Goal: Transaction & Acquisition: Book appointment/travel/reservation

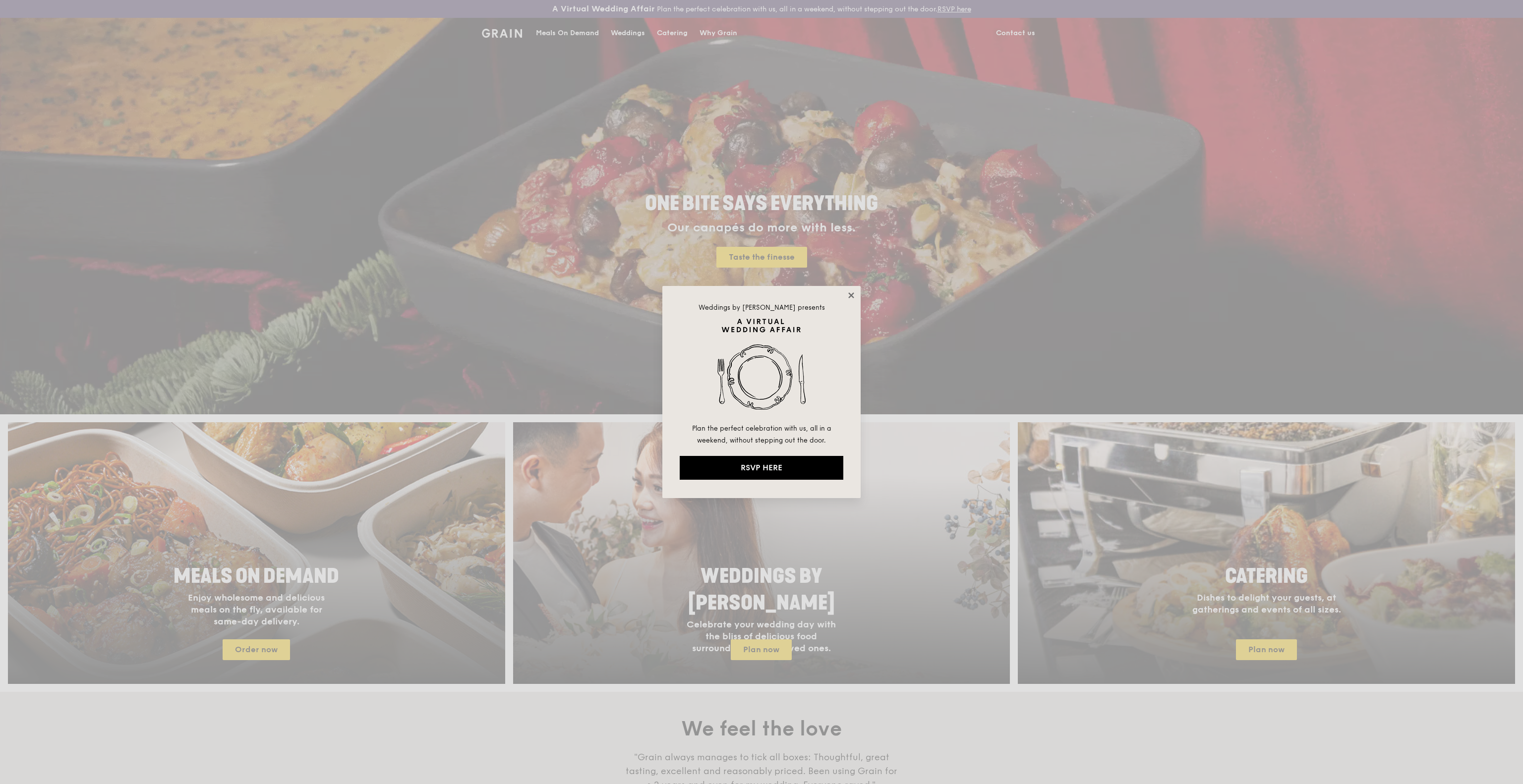
click at [853, 297] on icon at bounding box center [850, 294] width 5 height 5
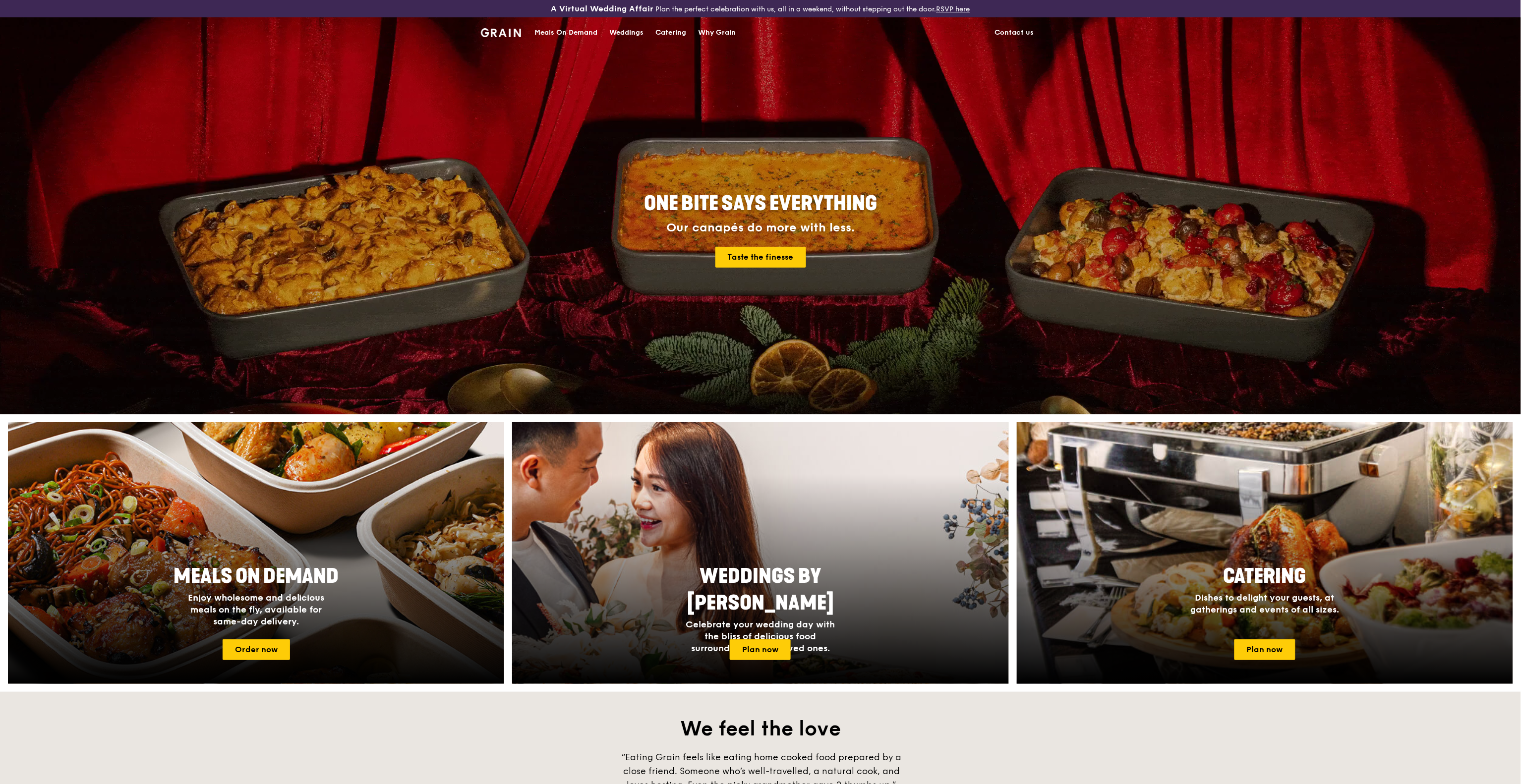
click at [674, 33] on div "Catering" at bounding box center [671, 33] width 30 height 30
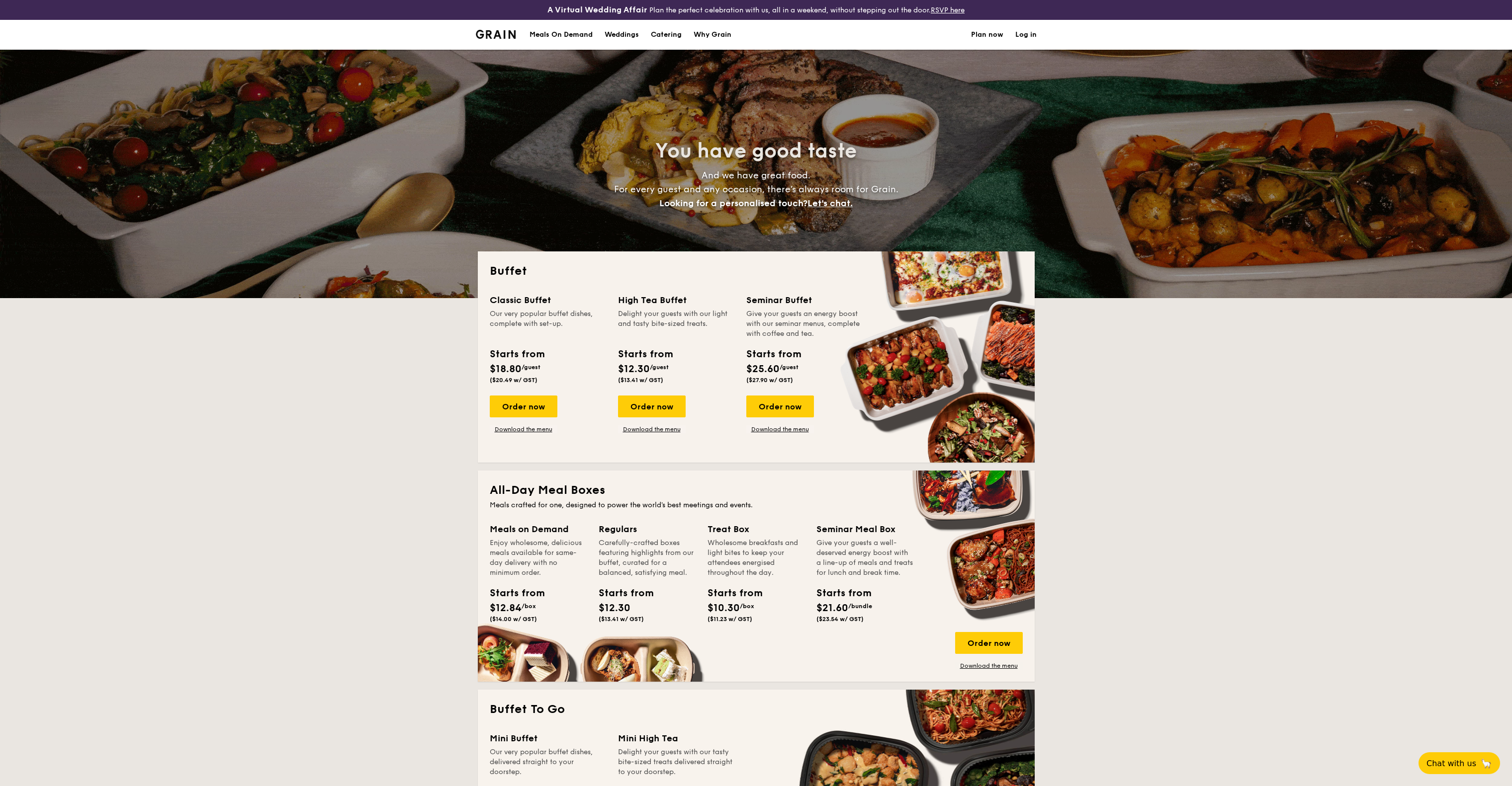
select select
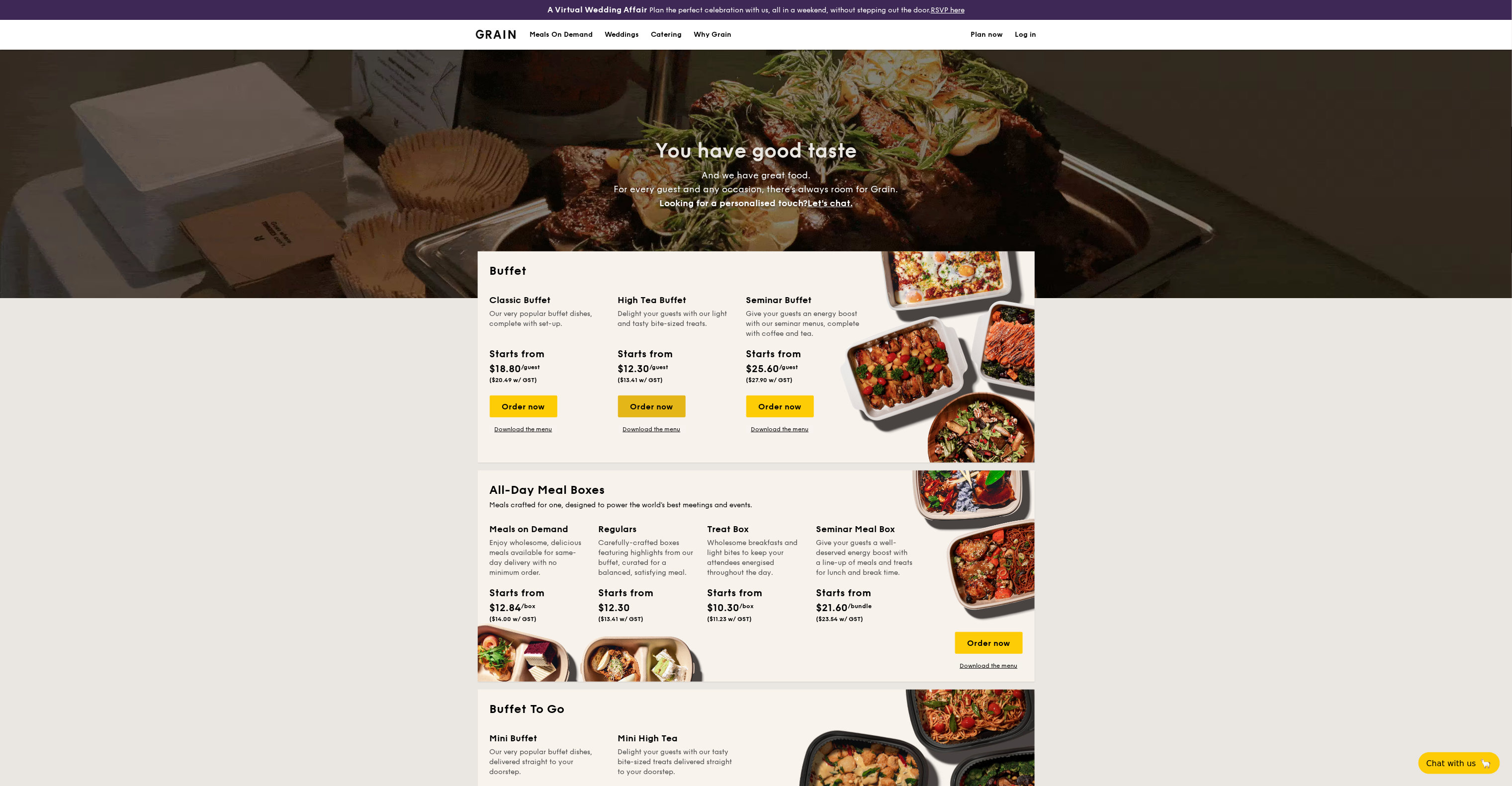
click at [665, 409] on div "Order now" at bounding box center [652, 406] width 68 height 22
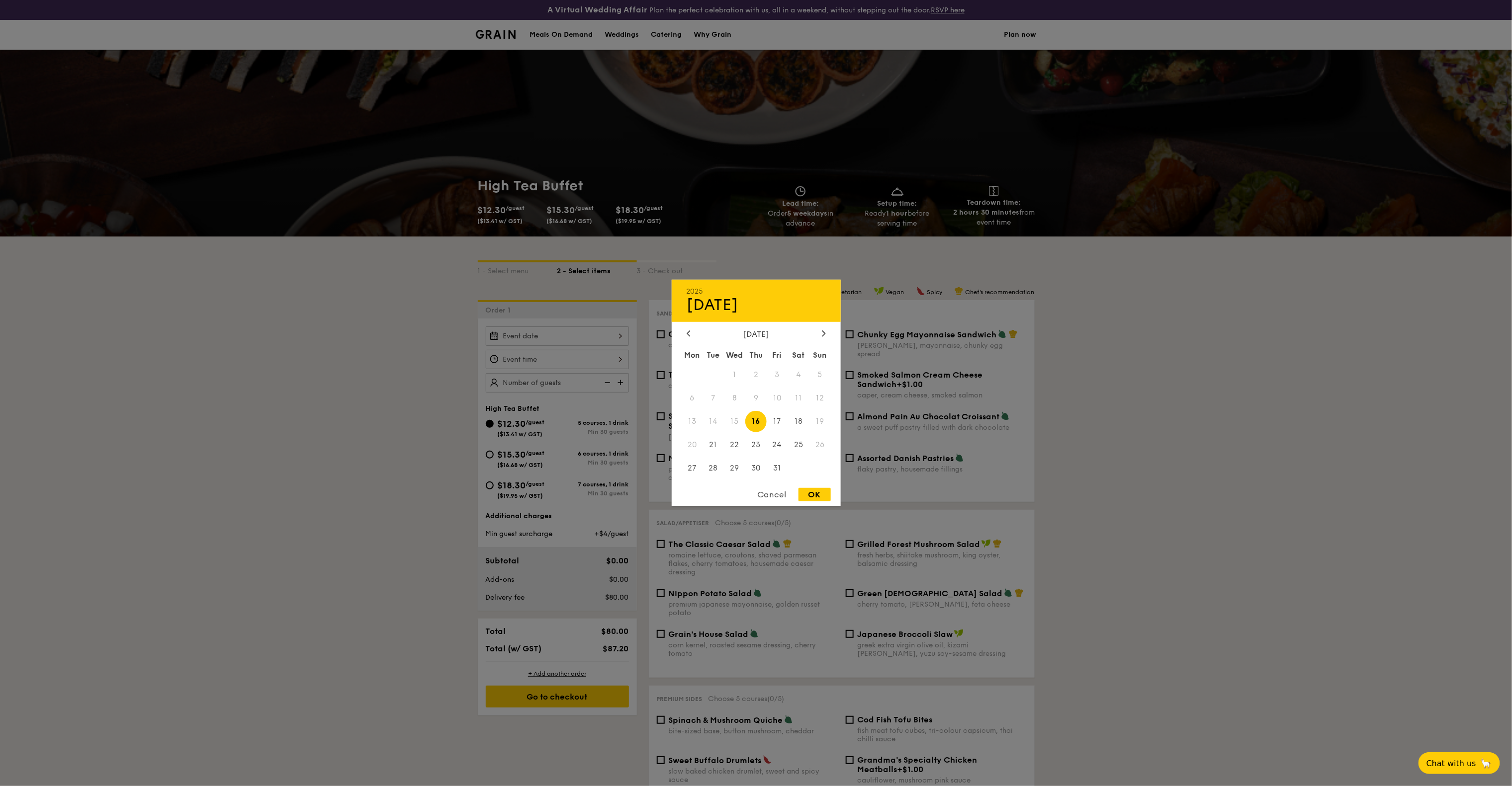
click at [605, 329] on div "2025 Oct 16 October 2025 Mon Tue Wed Thu Fri Sat Sun 1 2 3 4 5 6 7 8 9 10 11 12…" at bounding box center [557, 336] width 143 height 19
click at [1094, 339] on div at bounding box center [756, 393] width 1512 height 786
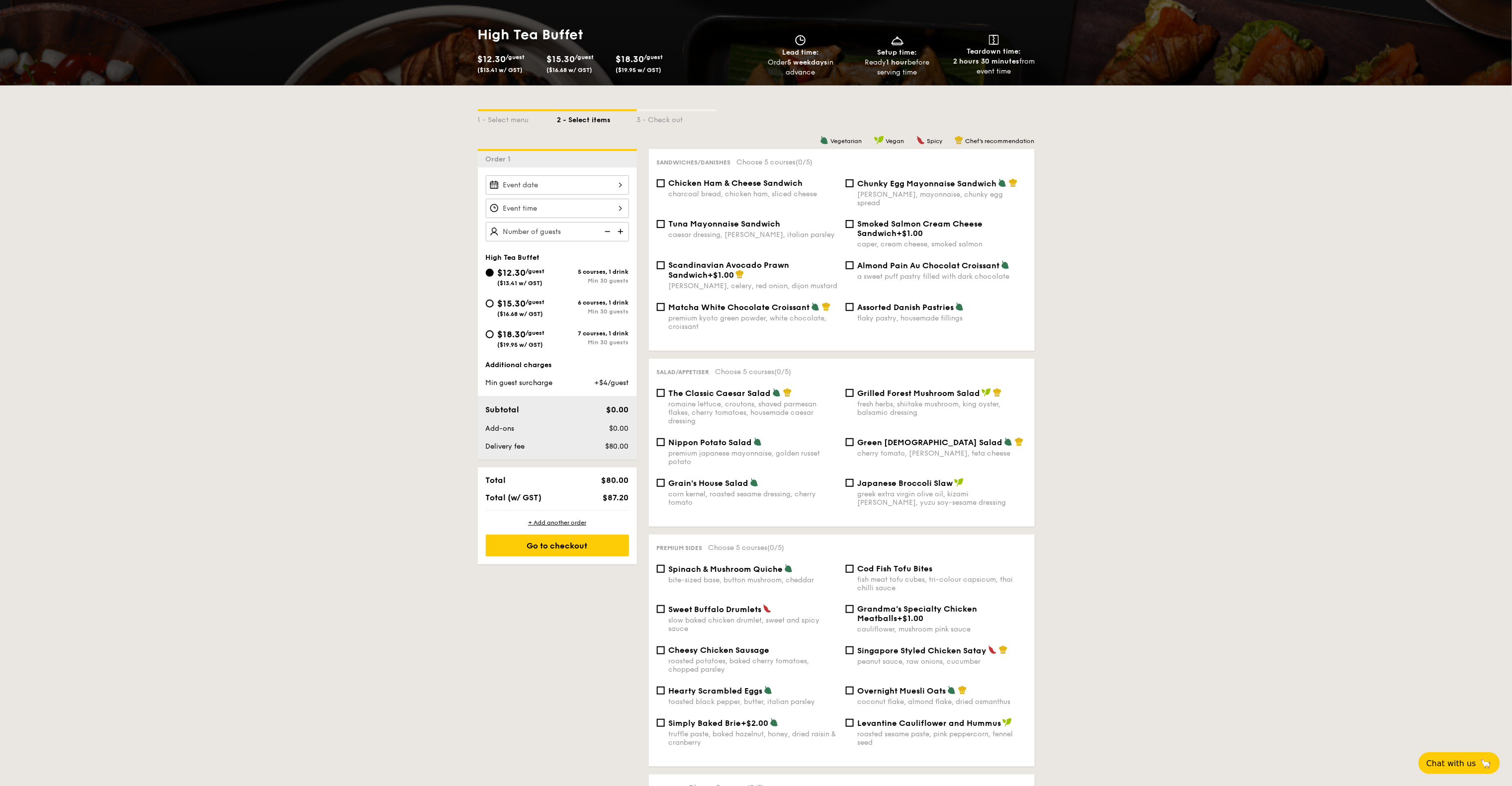
scroll to position [199, 0]
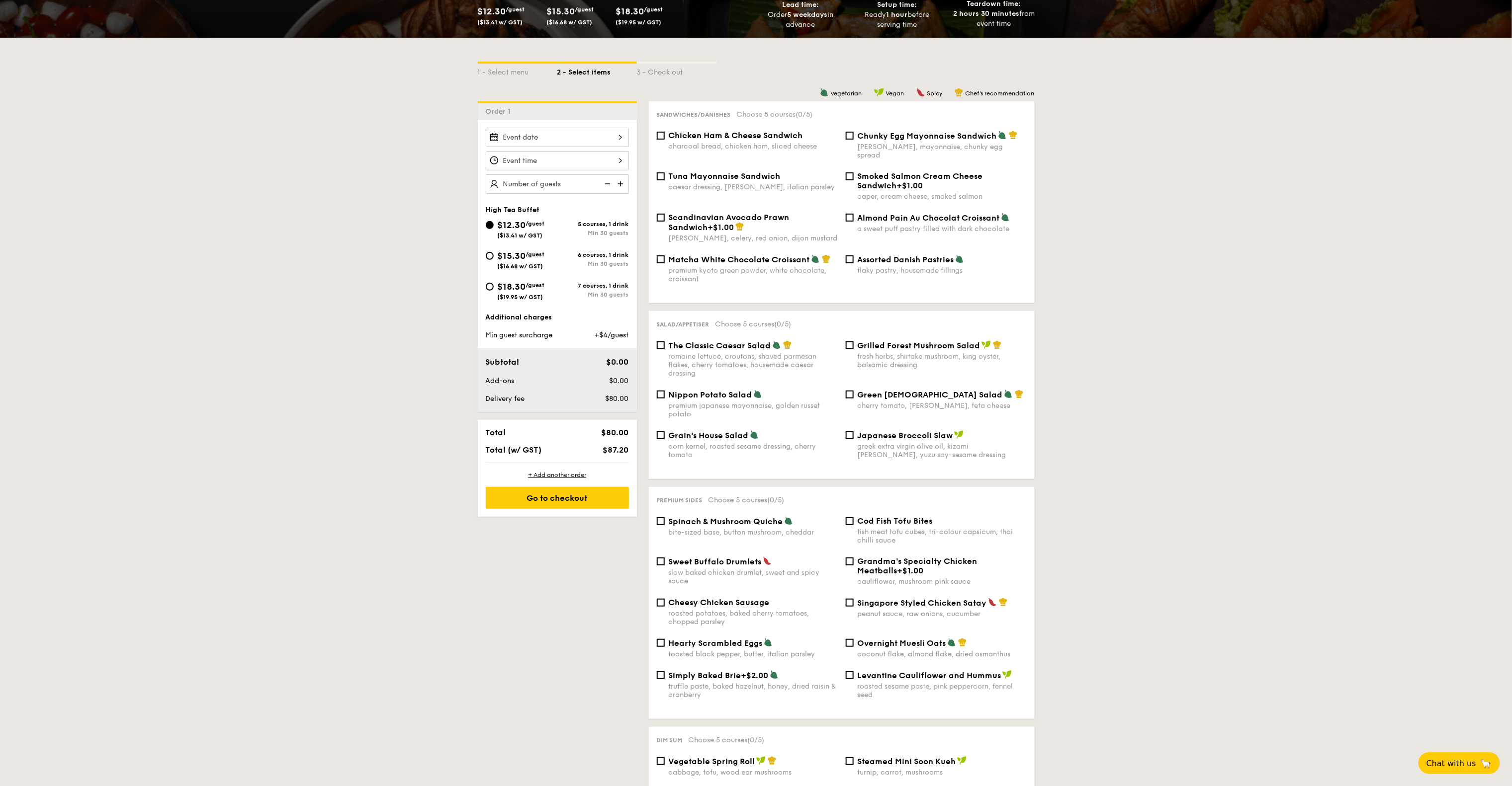
click at [764, 496] on span "Choose 5 courses (0/5)" at bounding box center [746, 500] width 76 height 8
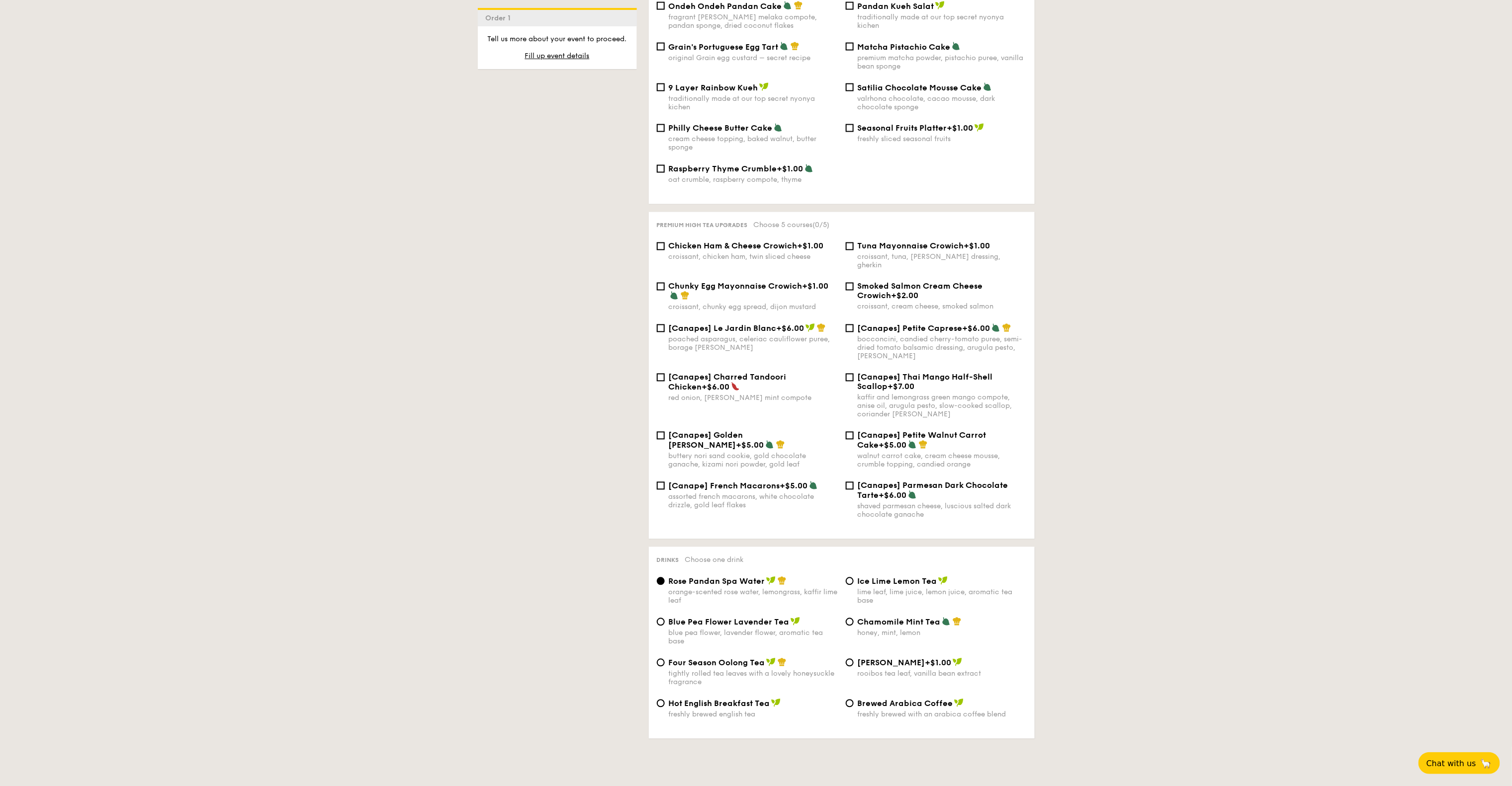
scroll to position [1192, 0]
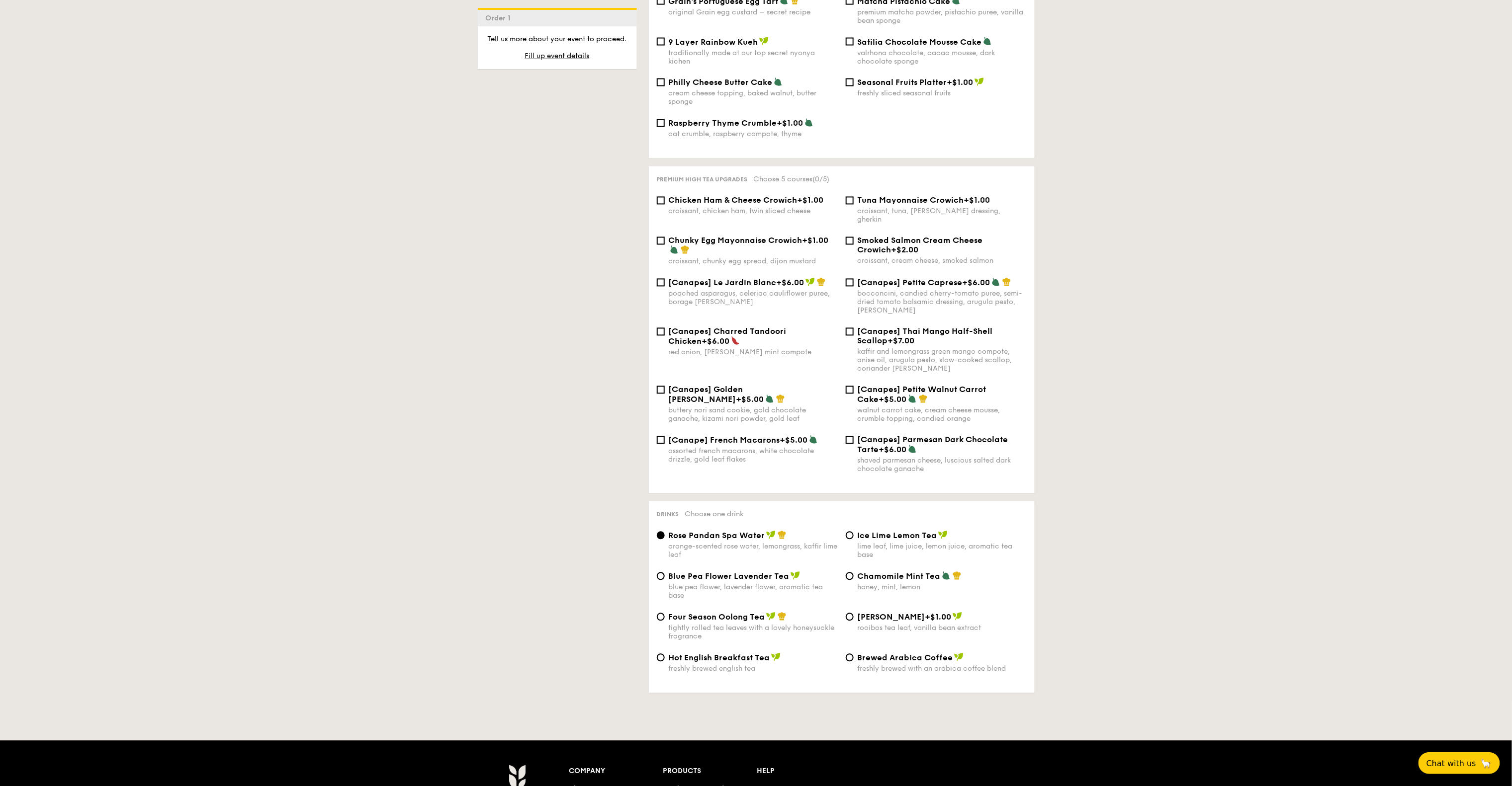
click at [990, 327] on span "[Canapes] Thai Mango Half-Shell Scallop" at bounding box center [925, 336] width 136 height 19
click at [853, 328] on input "[Canapes] Thai Mango Half-Shell Scallop +$7.00 kaffir and lemongrass green mang…" at bounding box center [850, 332] width 8 height 8
checkbox input "true"
click at [945, 307] on label "[Canapes] Petite Caprese +$6.00 bocconcini, candied cherry-tomato puree, semi-d…" at bounding box center [936, 310] width 181 height 9
click at [853, 287] on input "[Canapes] Petite Caprese +$6.00 bocconcini, candied cherry-tomato puree, semi-d…" at bounding box center [850, 282] width 8 height 8
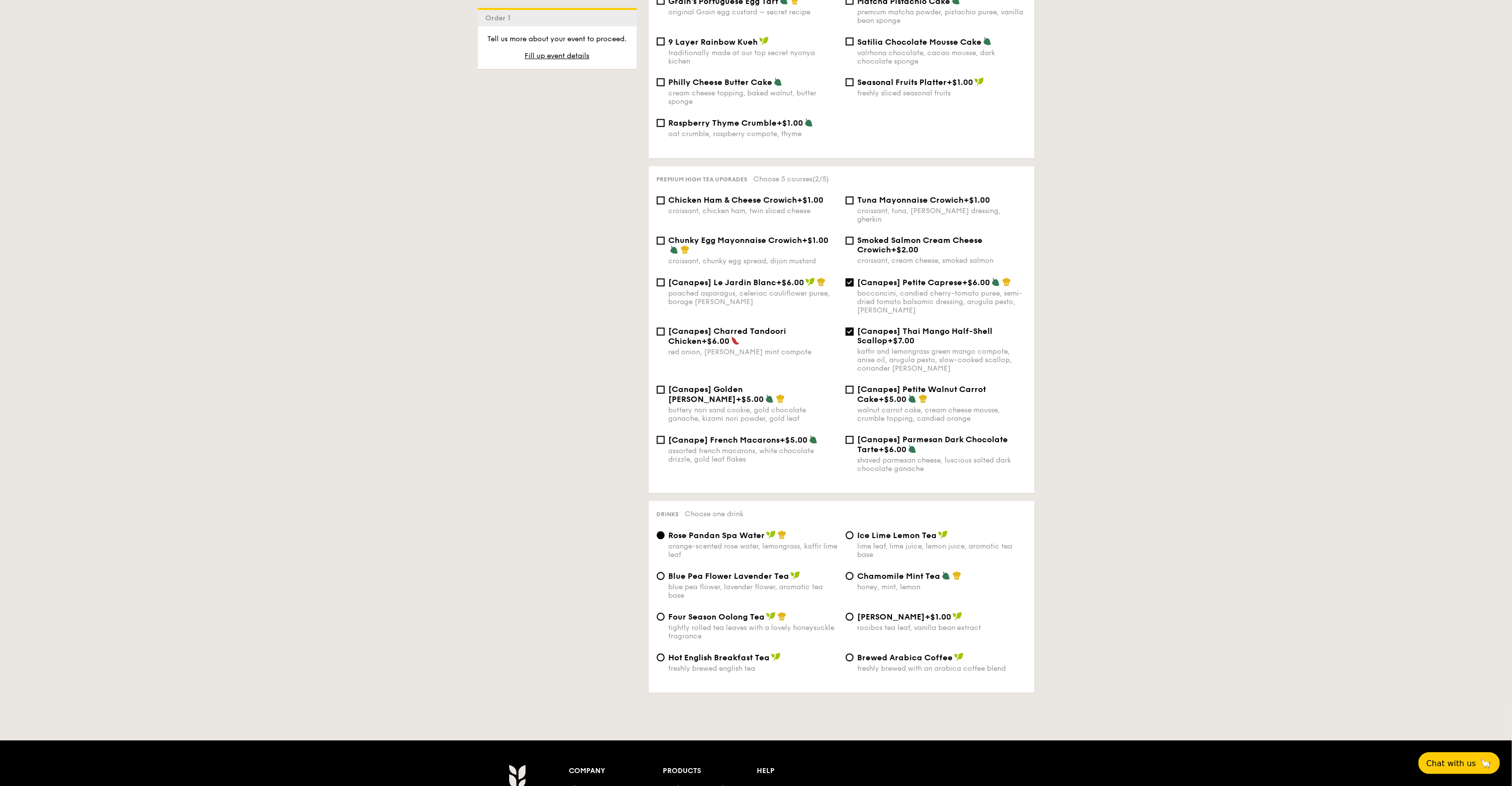
click at [945, 307] on label "[Canapes] Petite Caprese +$6.00 bocconcini, candied cherry-tomato puree, semi-d…" at bounding box center [936, 310] width 181 height 9
click at [853, 287] on input "[Canapes] Petite Caprese +$6.00 bocconcini, candied cherry-tomato puree, semi-d…" at bounding box center [850, 282] width 8 height 8
checkbox input "false"
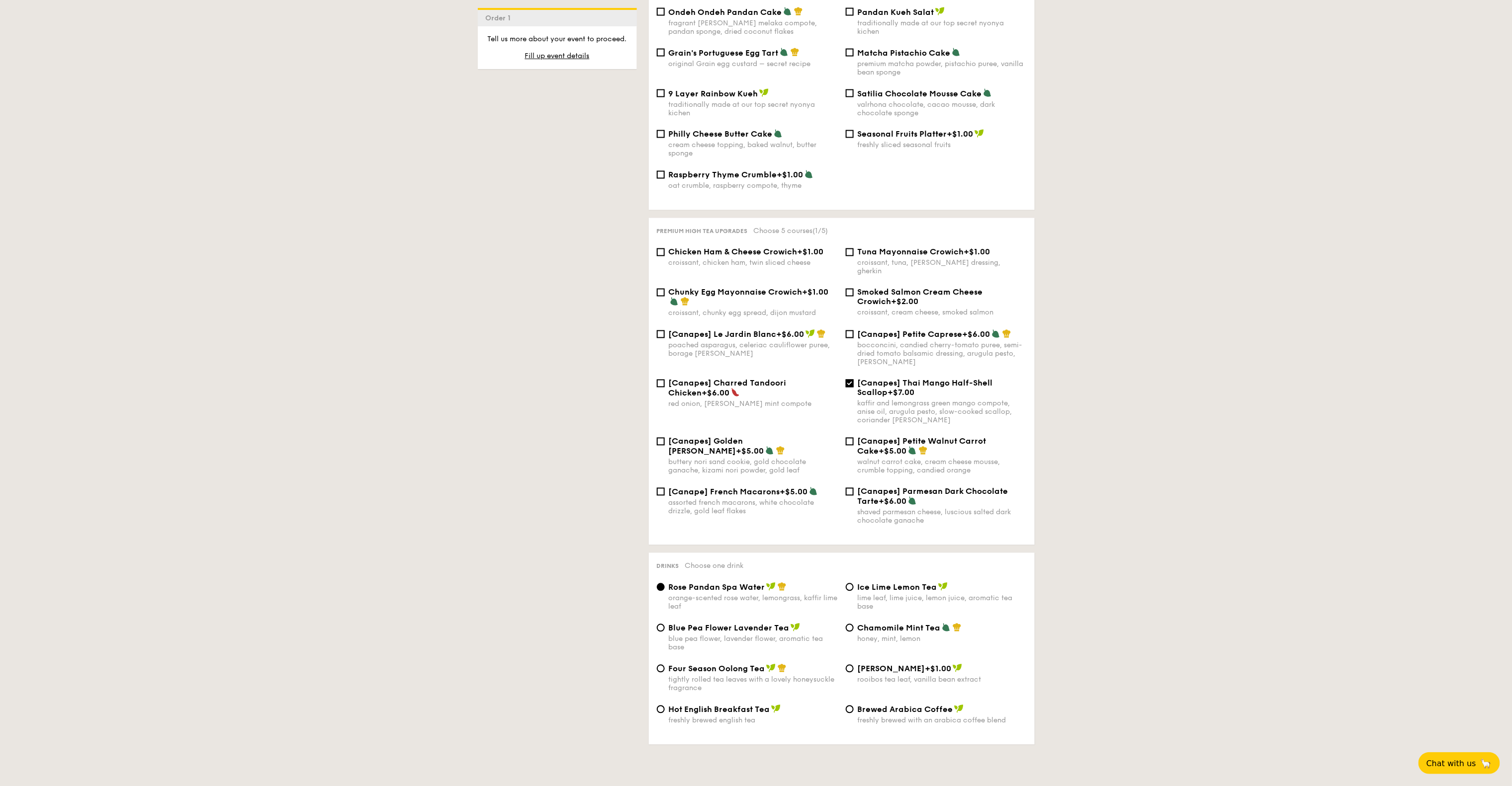
scroll to position [1093, 0]
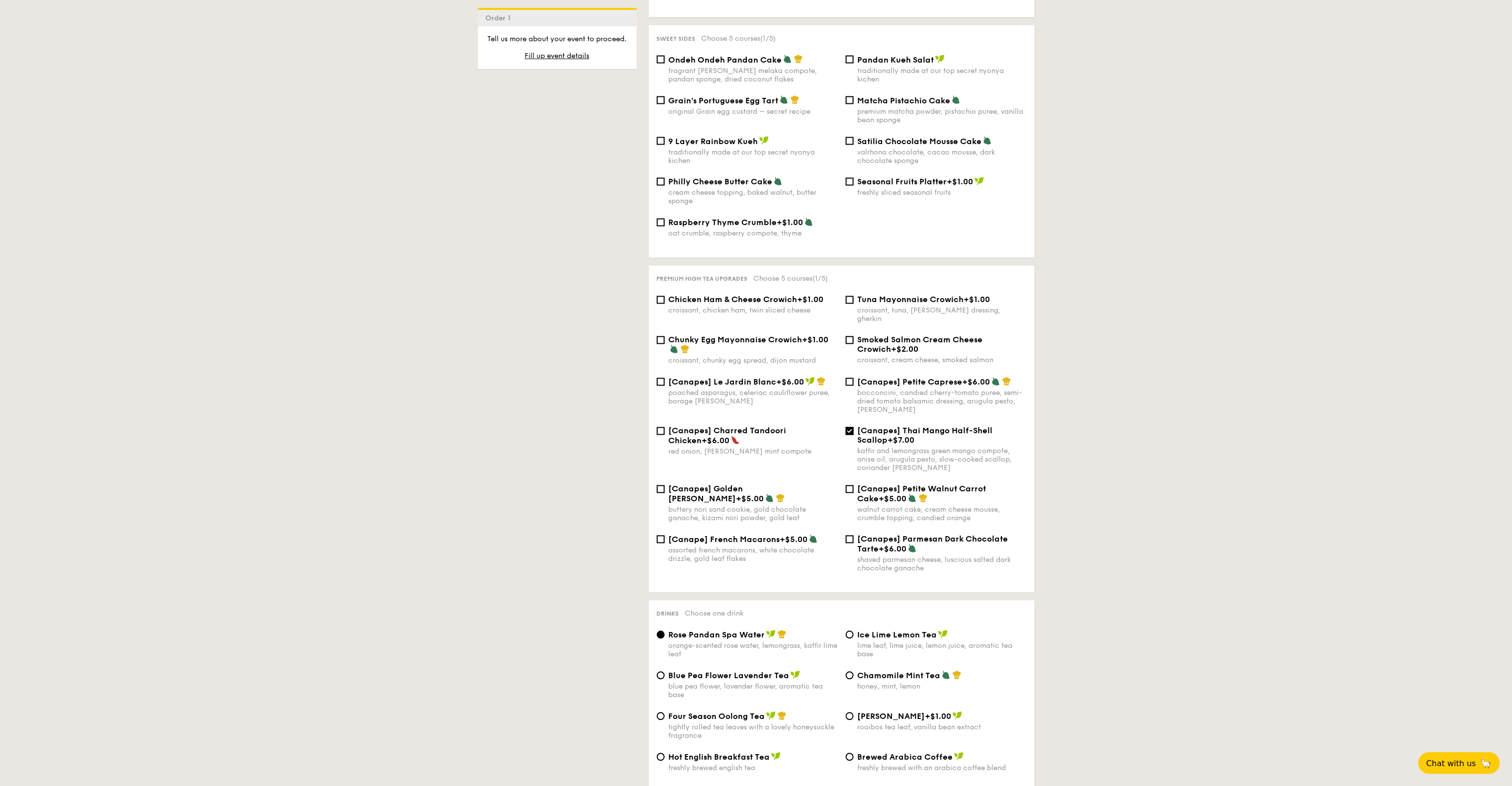
click at [980, 336] on span "Smoked Salmon Cream Cheese Crowich" at bounding box center [920, 345] width 126 height 19
click at [853, 336] on input "Smoked Salmon Cream Cheese Crowich +$2.00 croissant, cream cheese, smoked salmon" at bounding box center [850, 340] width 8 height 8
checkbox input "true"
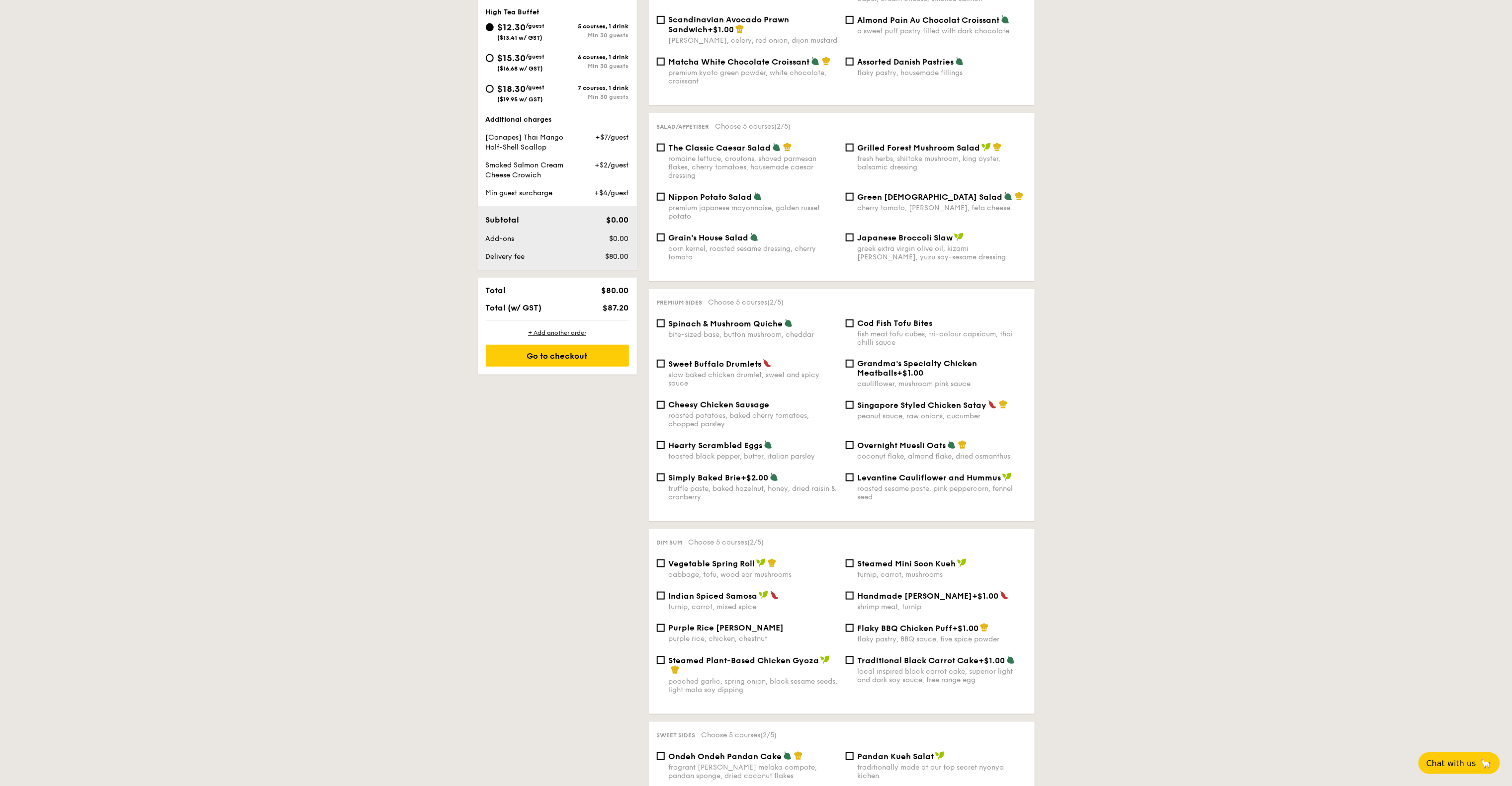
scroll to position [298, 0]
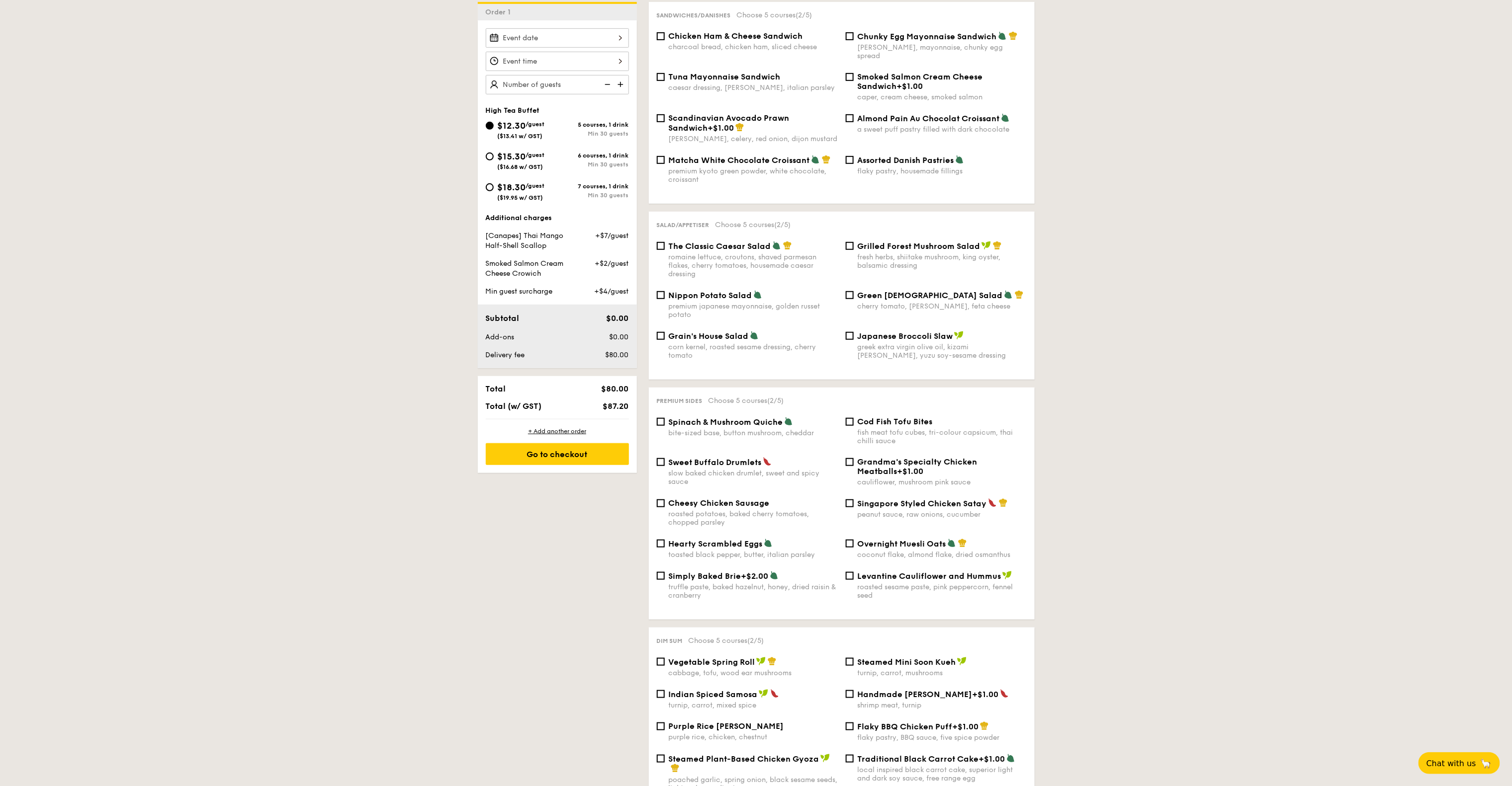
click at [500, 164] on span "($16.68 w/ GST)" at bounding box center [521, 167] width 46 height 7
click at [493, 161] on input "$15.30 /guest ($16.68 w/ GST) 6 courses, 1 drink Min 30 guests" at bounding box center [490, 156] width 8 height 8
radio input "true"
checkbox input "false"
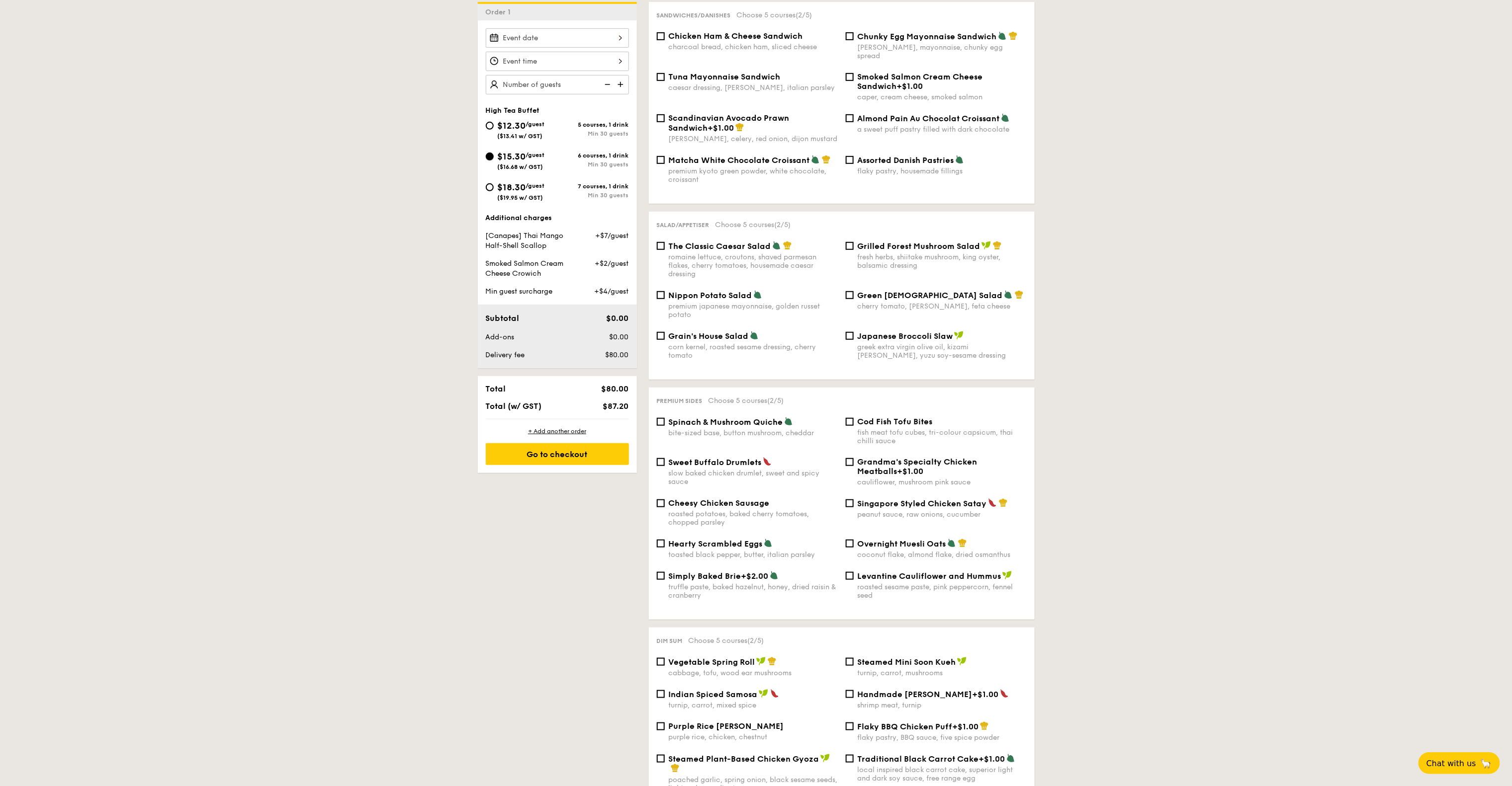
radio input "true"
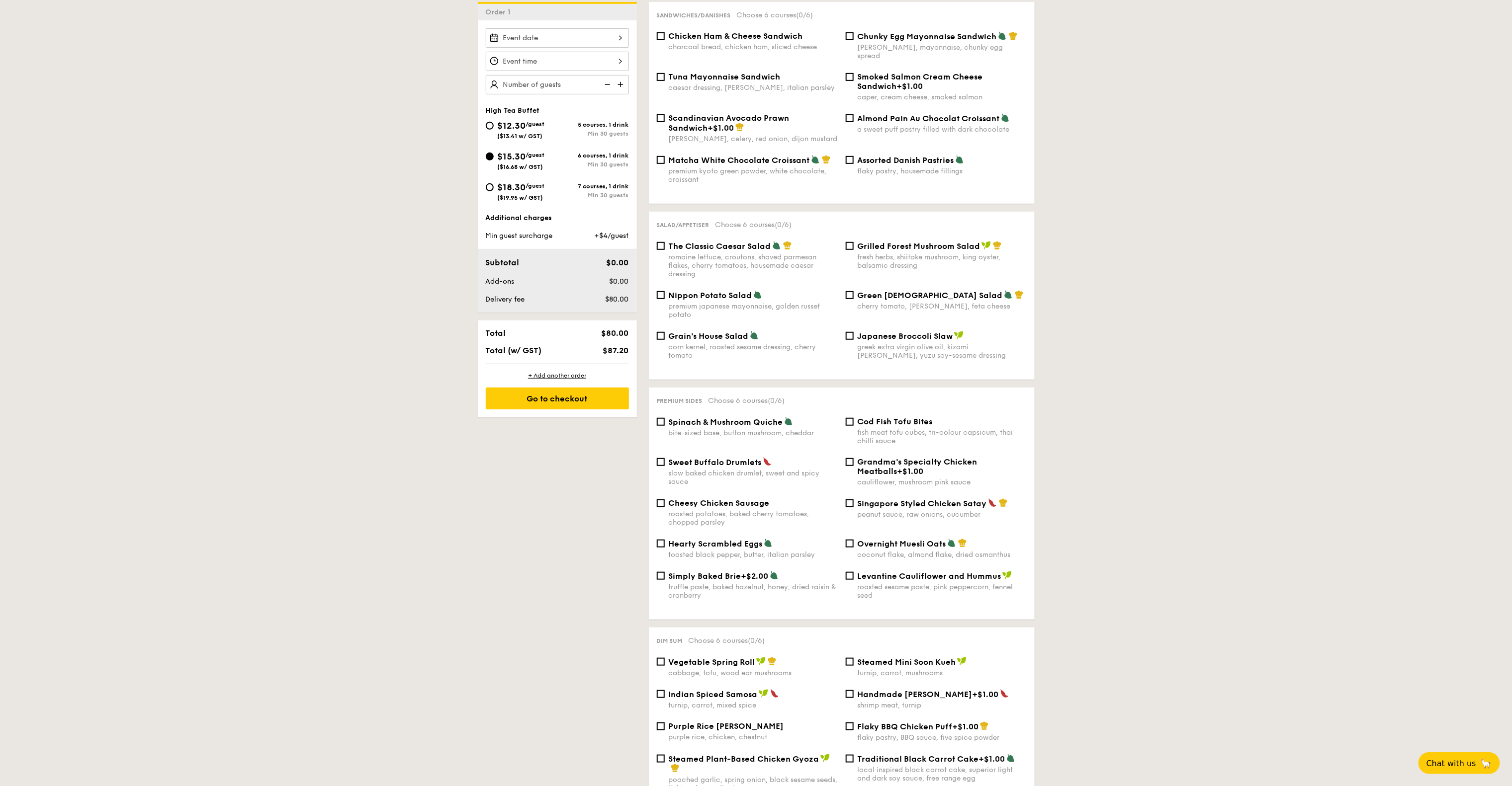
click at [545, 183] on span "/guest" at bounding box center [535, 186] width 19 height 7
click at [493, 183] on input "$18.30 /guest ($19.95 w/ GST) 7 courses, 1 drink Min 30 guests" at bounding box center [490, 187] width 8 height 8
radio input "true"
click at [1182, 303] on div "1 - Select menu 2 - Select items 3 - Check out Order 1 High Tea Buffet $12.30 /…" at bounding box center [756, 767] width 1512 height 1657
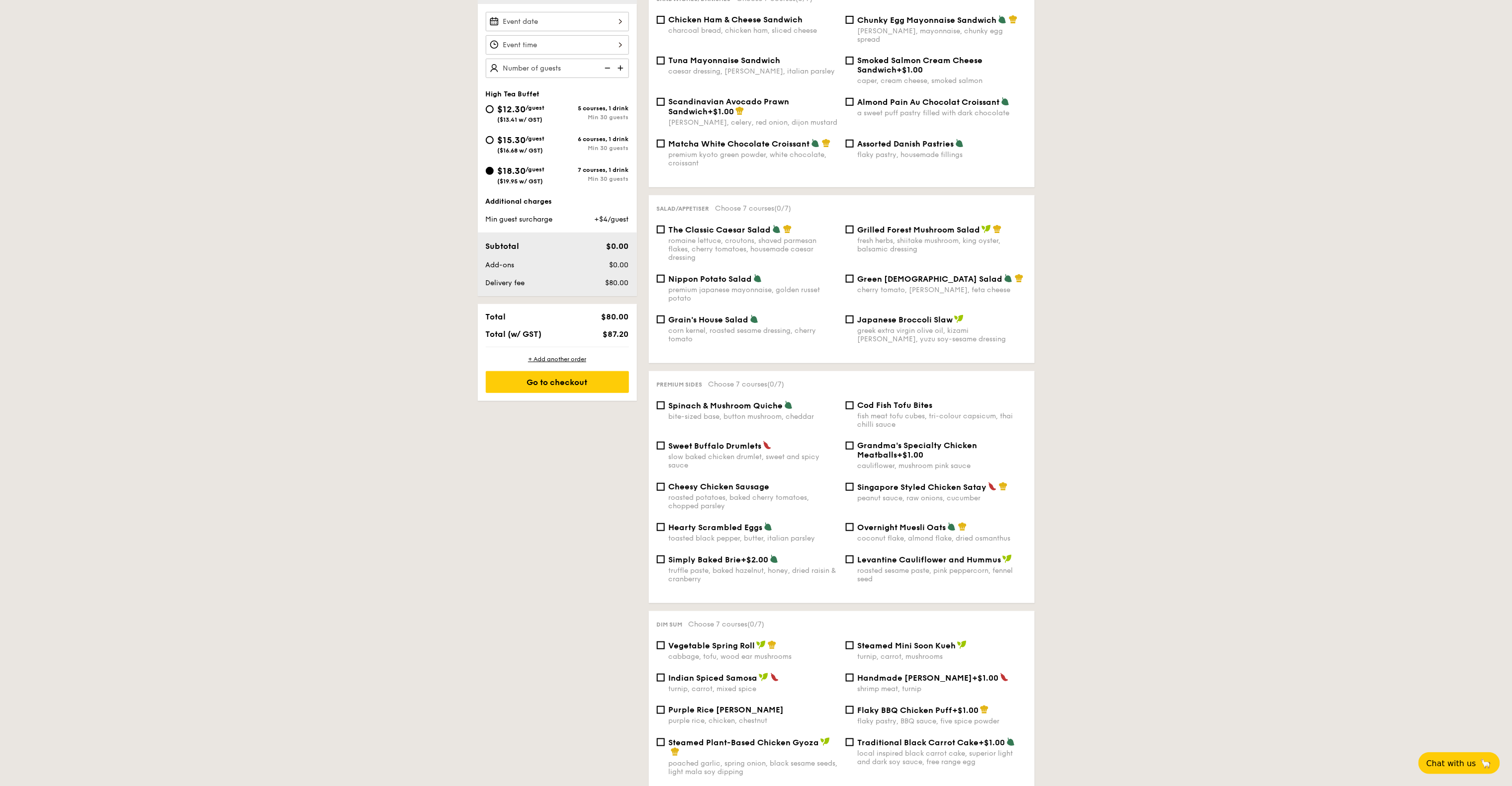
scroll to position [199, 0]
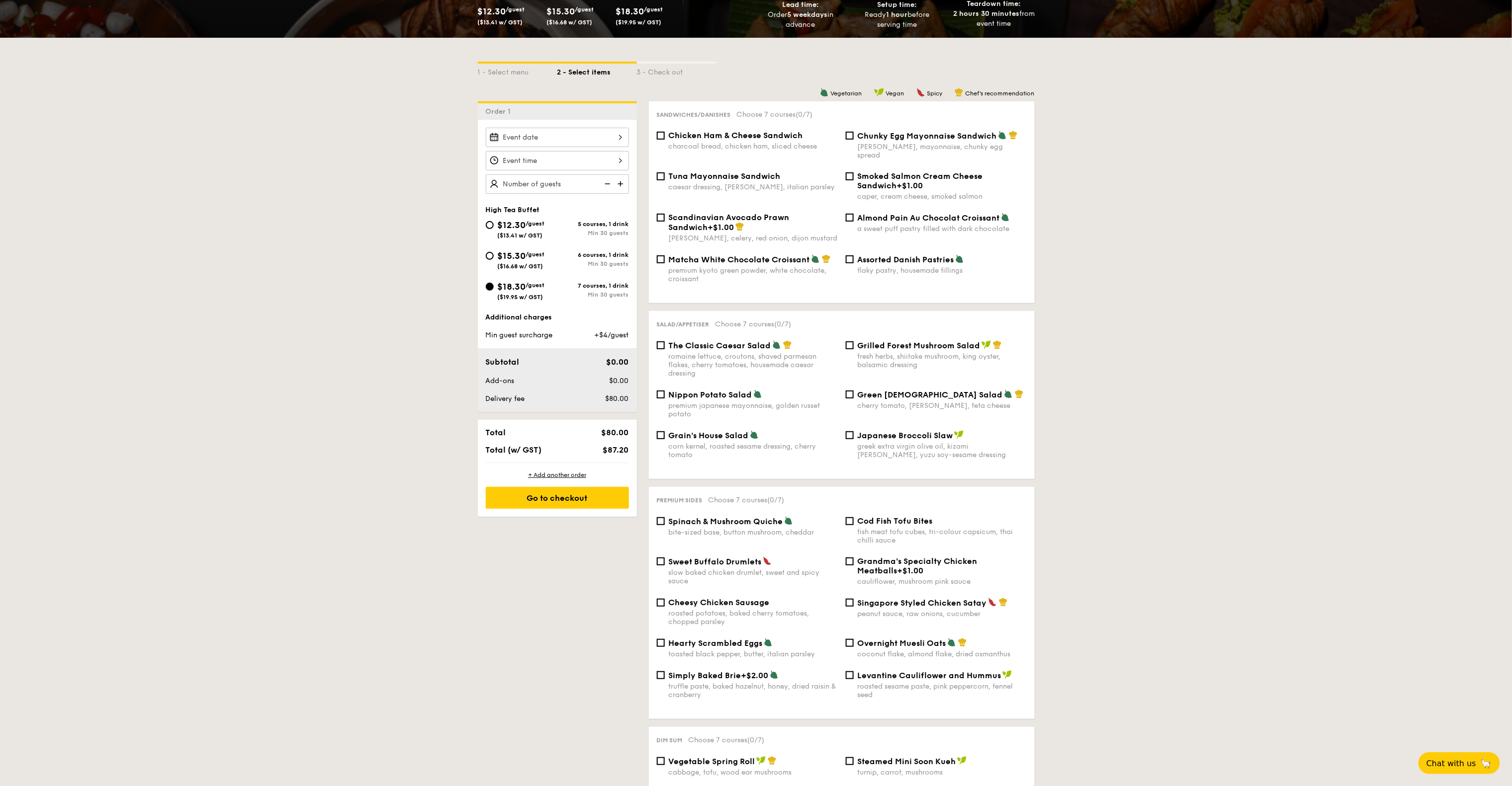
click at [666, 138] on div "Chicken Ham & Cheese Sandwich charcoal bread, chicken ham, sliced cheese" at bounding box center [747, 141] width 189 height 20
click at [665, 138] on div "Chicken Ham & Cheese Sandwich charcoal bread, chicken ham, sliced cheese" at bounding box center [747, 141] width 189 height 20
click at [664, 136] on input "Chicken Ham & Cheese Sandwich charcoal bread, chicken ham, sliced cheese" at bounding box center [661, 135] width 8 height 8
checkbox input "true"
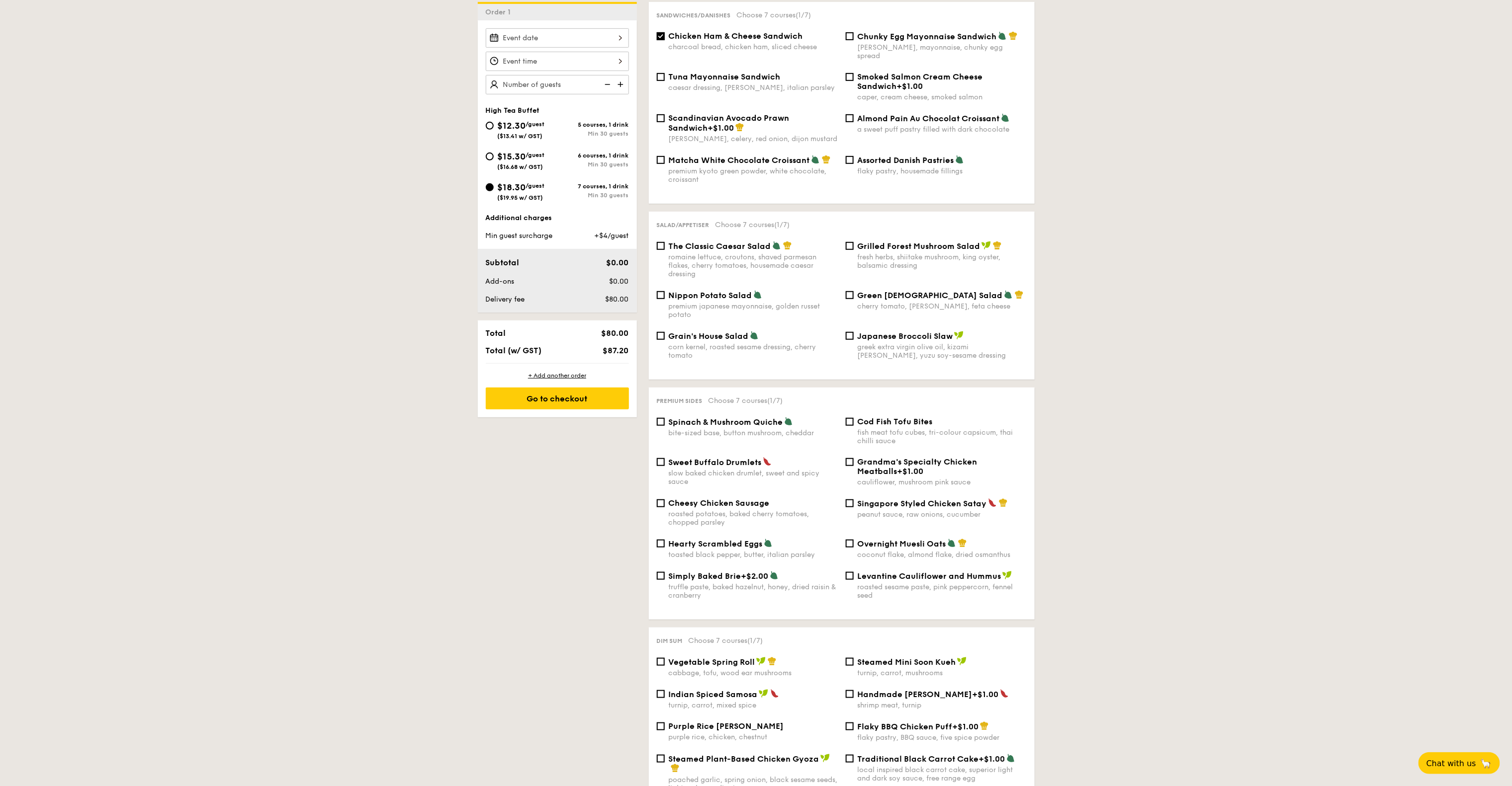
click at [732, 332] on span "Grain's House Salad" at bounding box center [708, 336] width 80 height 9
click at [665, 332] on input "Grain's House Salad corn kernel, roasted sesame dressing, cherry tomato" at bounding box center [661, 336] width 8 height 8
checkbox input "true"
click at [708, 241] on span "The Classic Caesar Salad" at bounding box center [719, 246] width 103 height 9
click at [665, 242] on input "The Classic Caesar Salad romaine lettuce, croutons, shaved parmesan flakes, che…" at bounding box center [661, 246] width 8 height 8
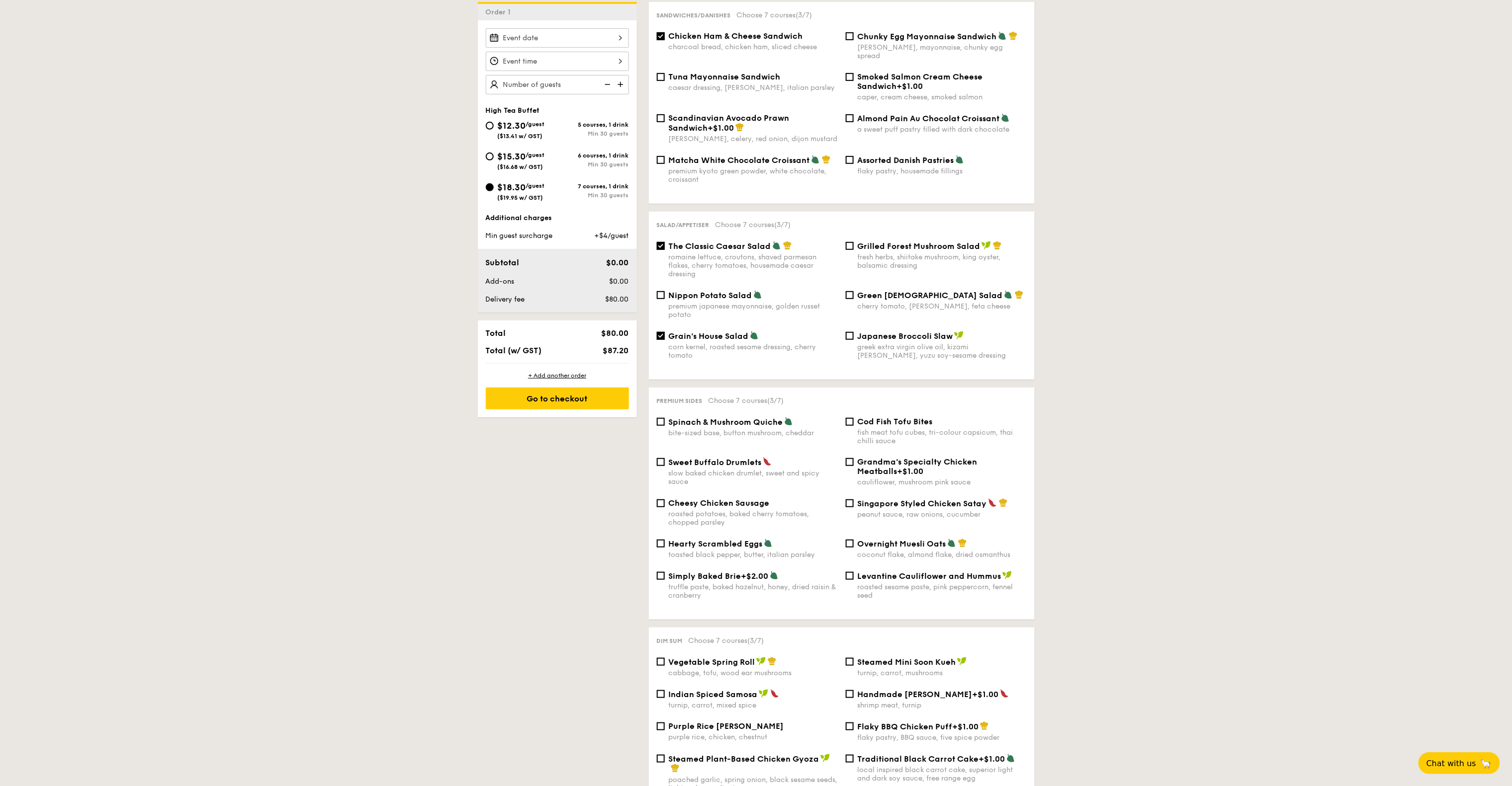
click at [708, 241] on span "The Classic Caesar Salad" at bounding box center [719, 246] width 103 height 9
click at [665, 242] on input "The Classic Caesar Salad romaine lettuce, croutons, shaved parmesan flakes, che…" at bounding box center [661, 246] width 8 height 8
checkbox input "false"
click at [706, 323] on div "Nippon Potato Salad premium japanese mayonnaise, golden russet potato Green God…" at bounding box center [841, 310] width 378 height 41
click at [692, 343] on div "corn kernel, roasted sesame dressing, cherry tomato" at bounding box center [753, 352] width 169 height 17
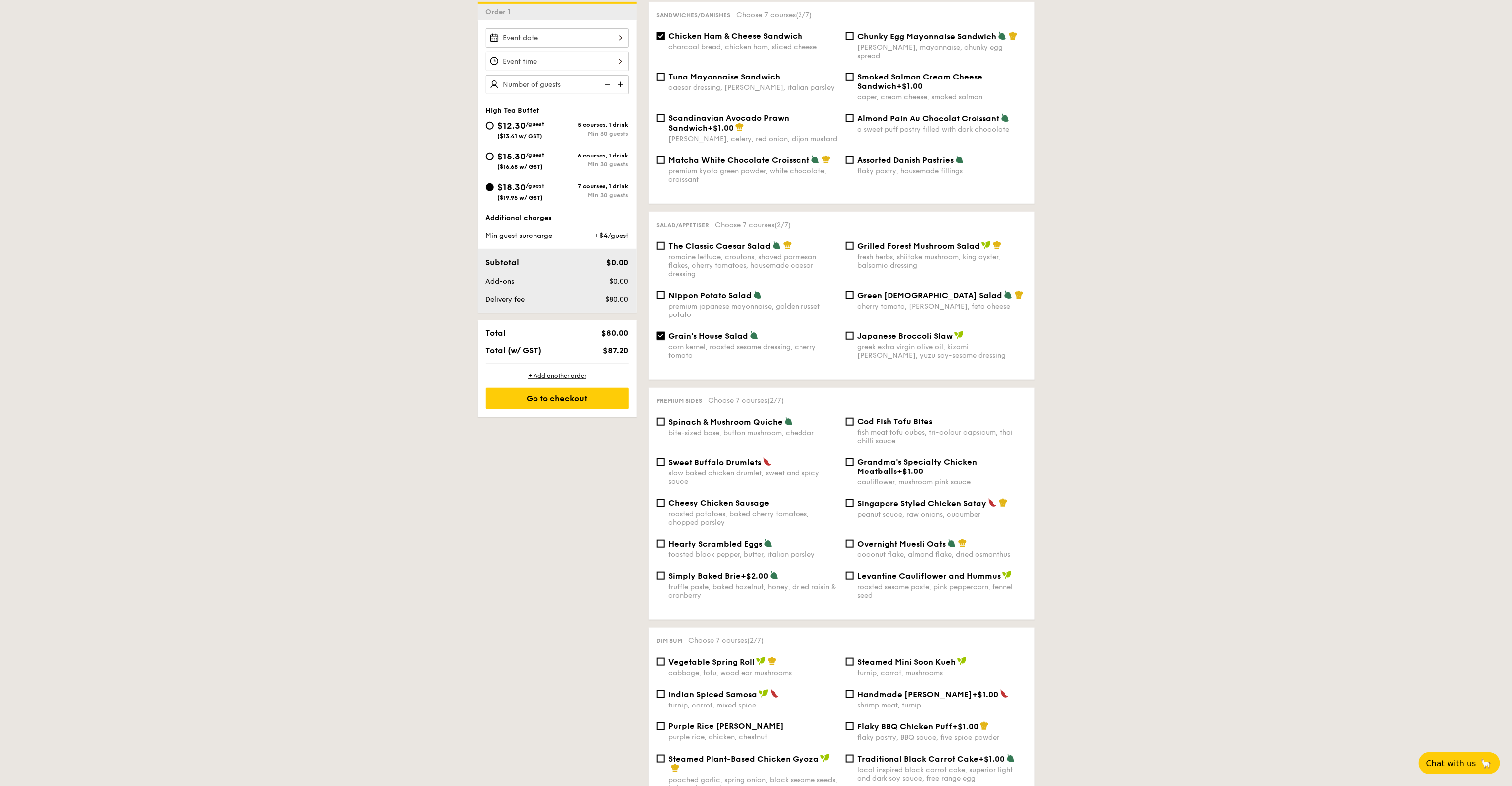
click at [665, 337] on input "Grain's House Salad corn kernel, roasted sesame dressing, cherry tomato" at bounding box center [661, 336] width 8 height 8
checkbox input "false"
click at [717, 241] on span "The Classic Caesar Salad" at bounding box center [719, 246] width 103 height 9
click at [665, 242] on input "The Classic Caesar Salad romaine lettuce, croutons, shaved parmesan flakes, che…" at bounding box center [661, 246] width 8 height 8
checkbox input "true"
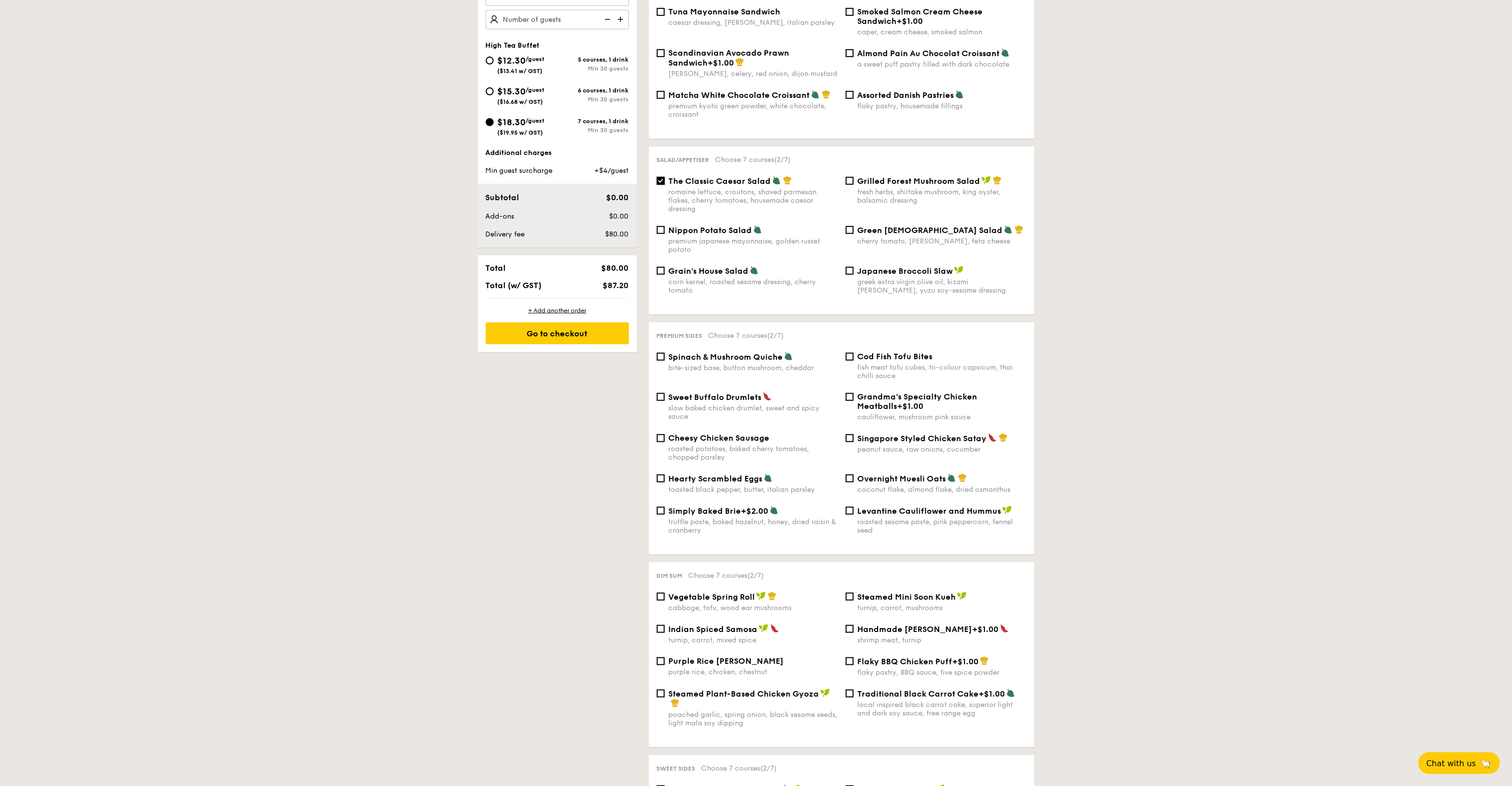
scroll to position [397, 0]
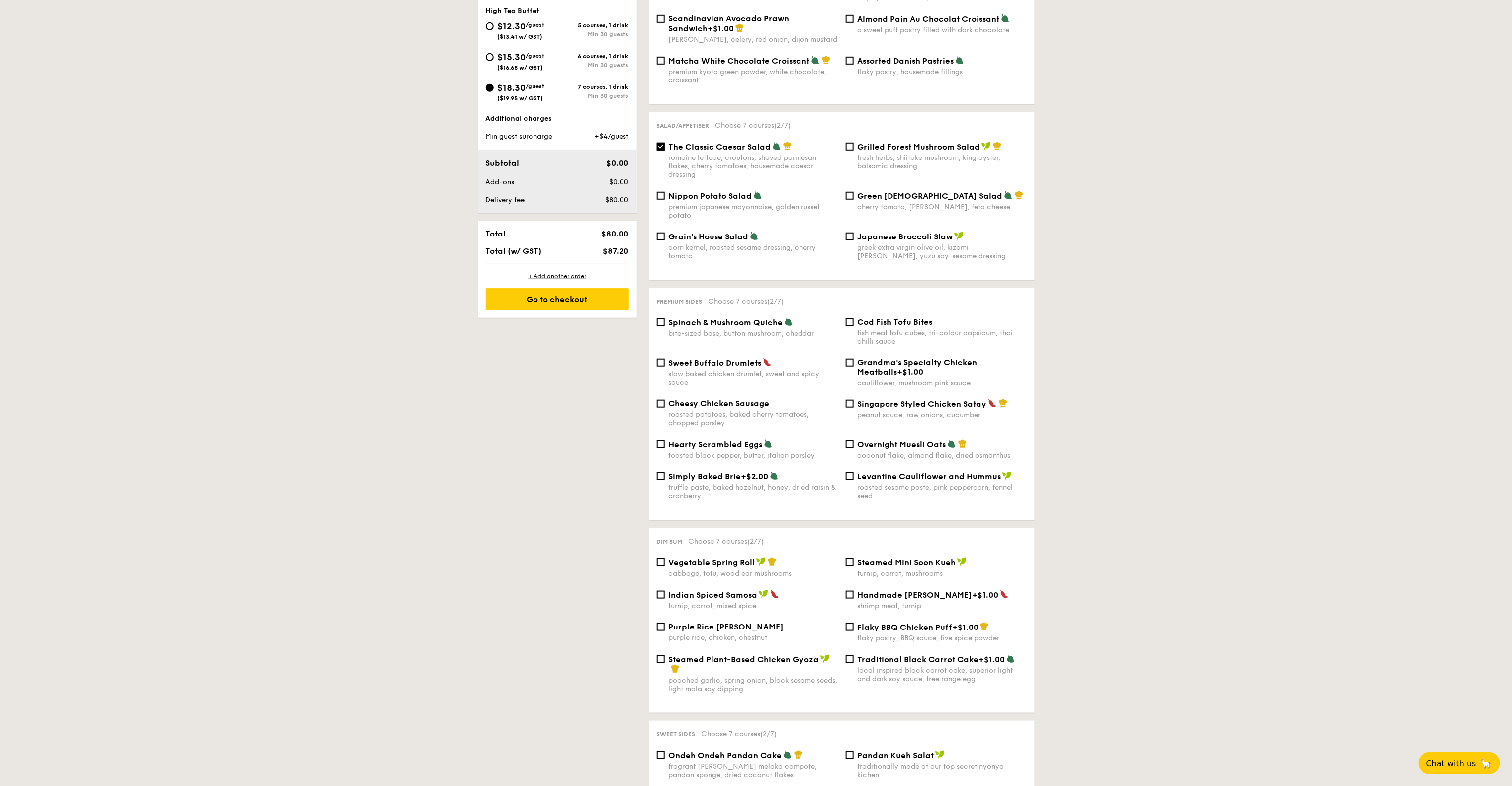
click at [786, 323] on div "Spinach & Mushroom Quiche bite-sized base, button mushroom, cheddar" at bounding box center [753, 327] width 169 height 21
click at [665, 323] on input "Spinach & Mushroom Quiche bite-sized base, button mushroom, cheddar" at bounding box center [661, 323] width 8 height 8
checkbox input "true"
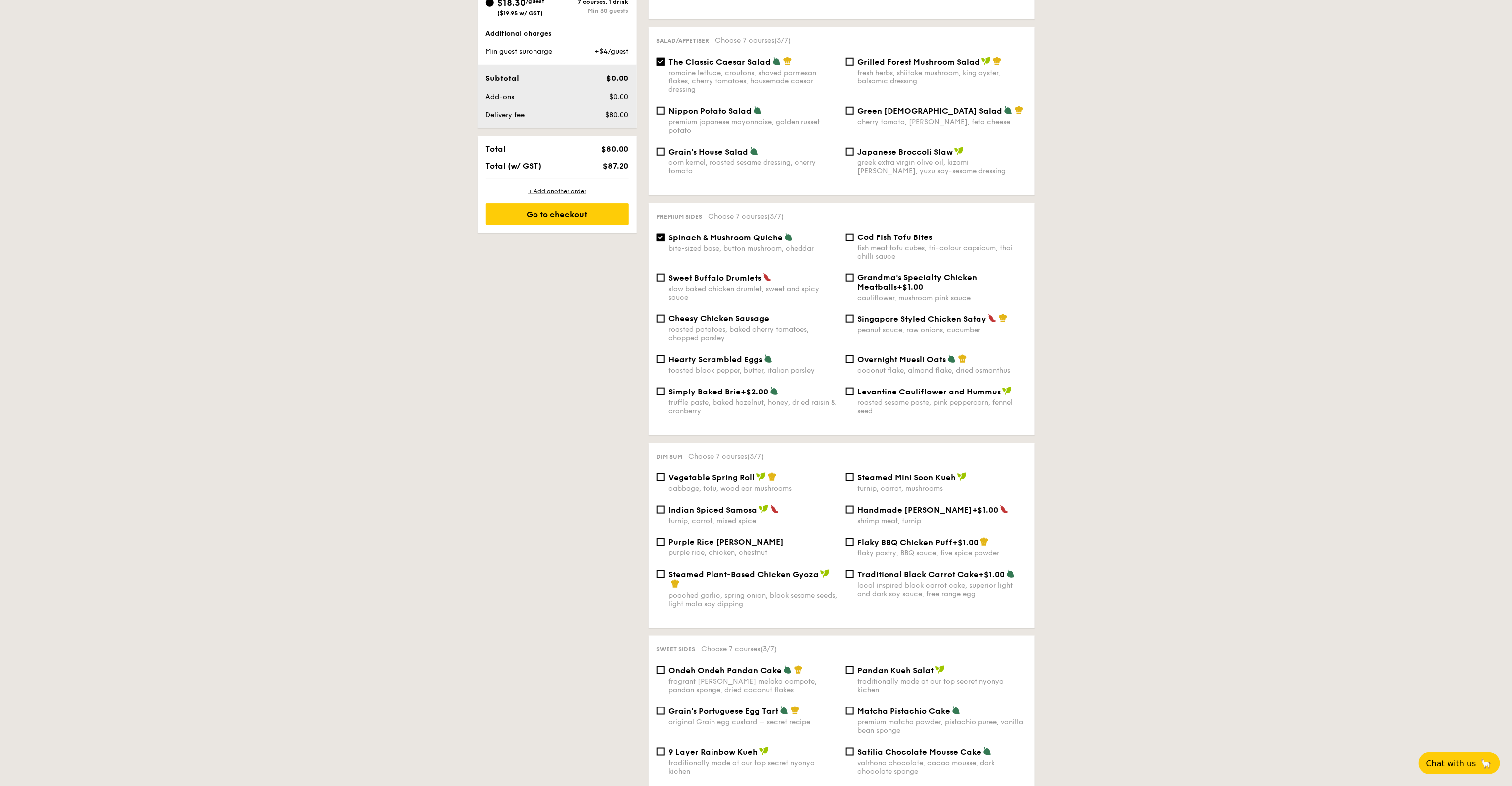
scroll to position [597, 0]
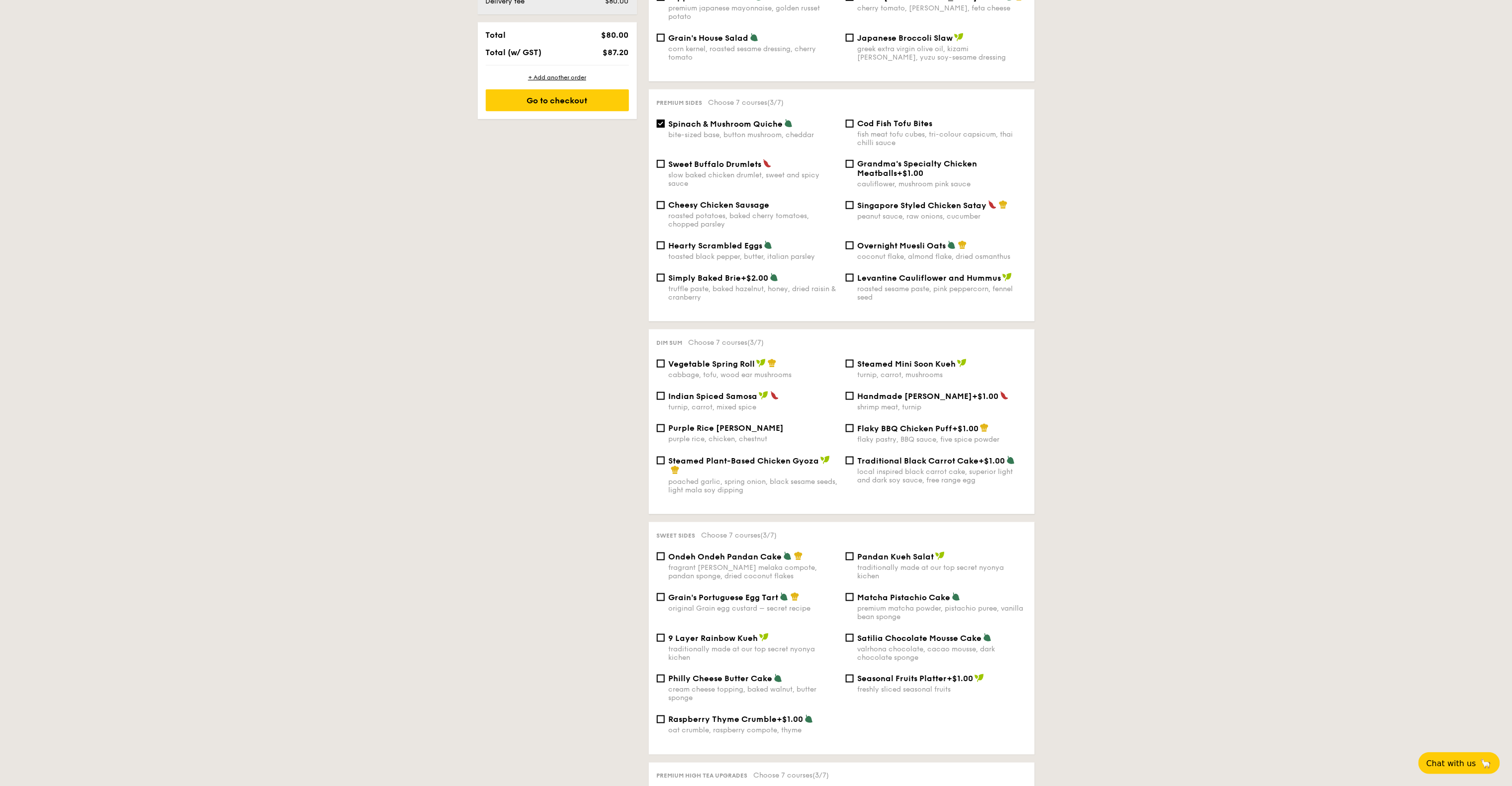
click at [748, 360] on span "Vegetable Spring Roll" at bounding box center [712, 364] width 87 height 9
click at [665, 360] on input "Vegetable Spring Roll cabbage, tofu, wood ear mushrooms" at bounding box center [661, 364] width 8 height 8
click at [744, 349] on div "Dim sum Choose 7 courses (4/7) Vegetable Spring Roll cabbage, tofu, wood ear mu…" at bounding box center [841, 422] width 386 height 185
click at [754, 353] on div "Dim sum Choose 7 courses (4/7) Vegetable Spring Roll cabbage, tofu, wood ear mu…" at bounding box center [841, 422] width 386 height 185
click at [754, 359] on span "Vegetable Spring Roll" at bounding box center [712, 364] width 87 height 9
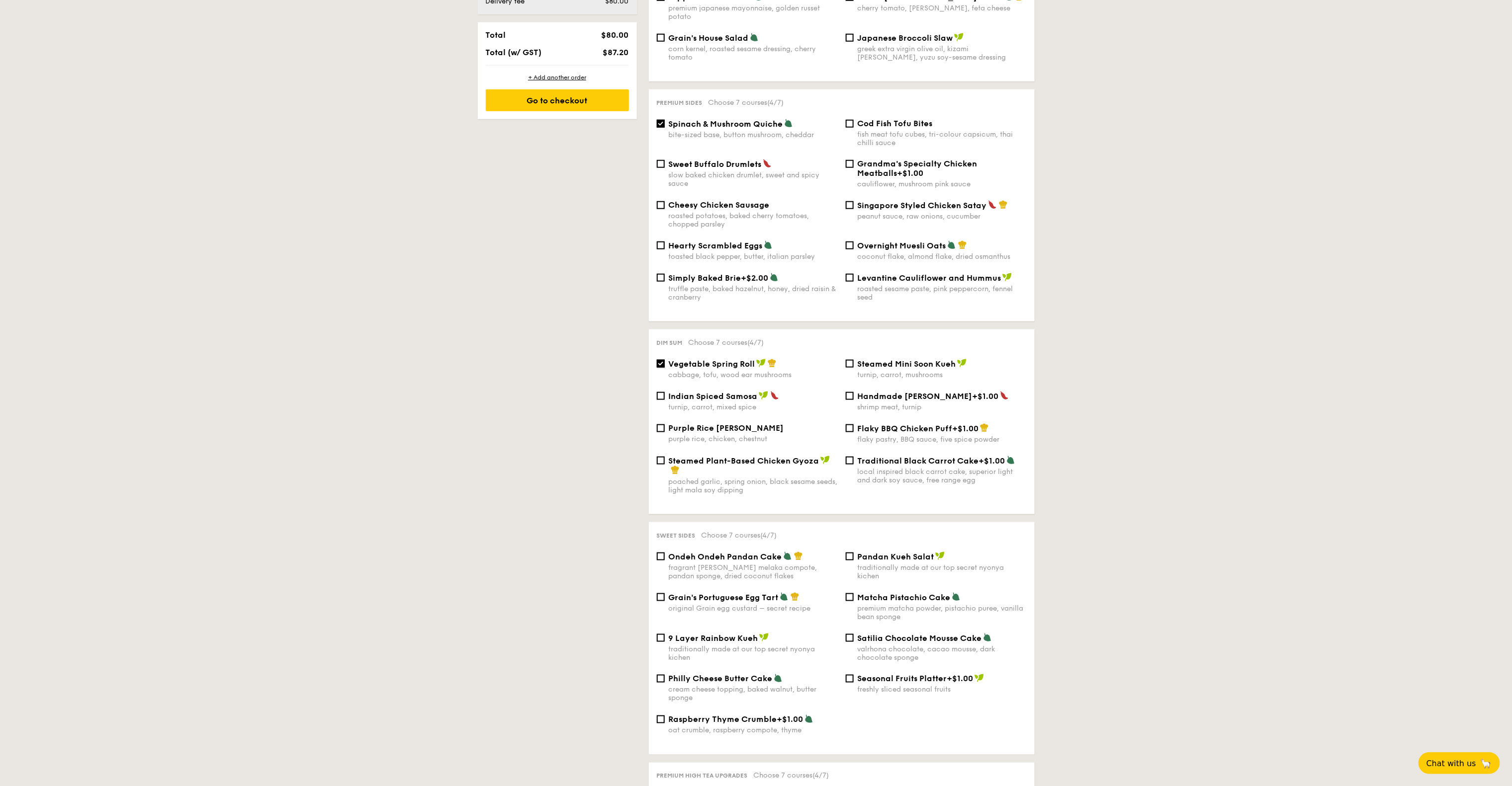
click at [665, 360] on input "Vegetable Spring Roll cabbage, tofu, wood ear mushrooms" at bounding box center [661, 364] width 8 height 8
checkbox input "false"
click at [866, 418] on div "Indian Spiced Samosa turnip, carrot, mixed spice Handmade Siew Mai +$1.00 shrim…" at bounding box center [841, 407] width 378 height 32
click at [866, 424] on span "Flaky BBQ Chicken Puff" at bounding box center [904, 428] width 95 height 9
click at [853, 425] on input "Flaky BBQ Chicken Puff +$1.00 flaky pastry, BBQ sauce, five spice powder" at bounding box center [850, 428] width 8 height 8
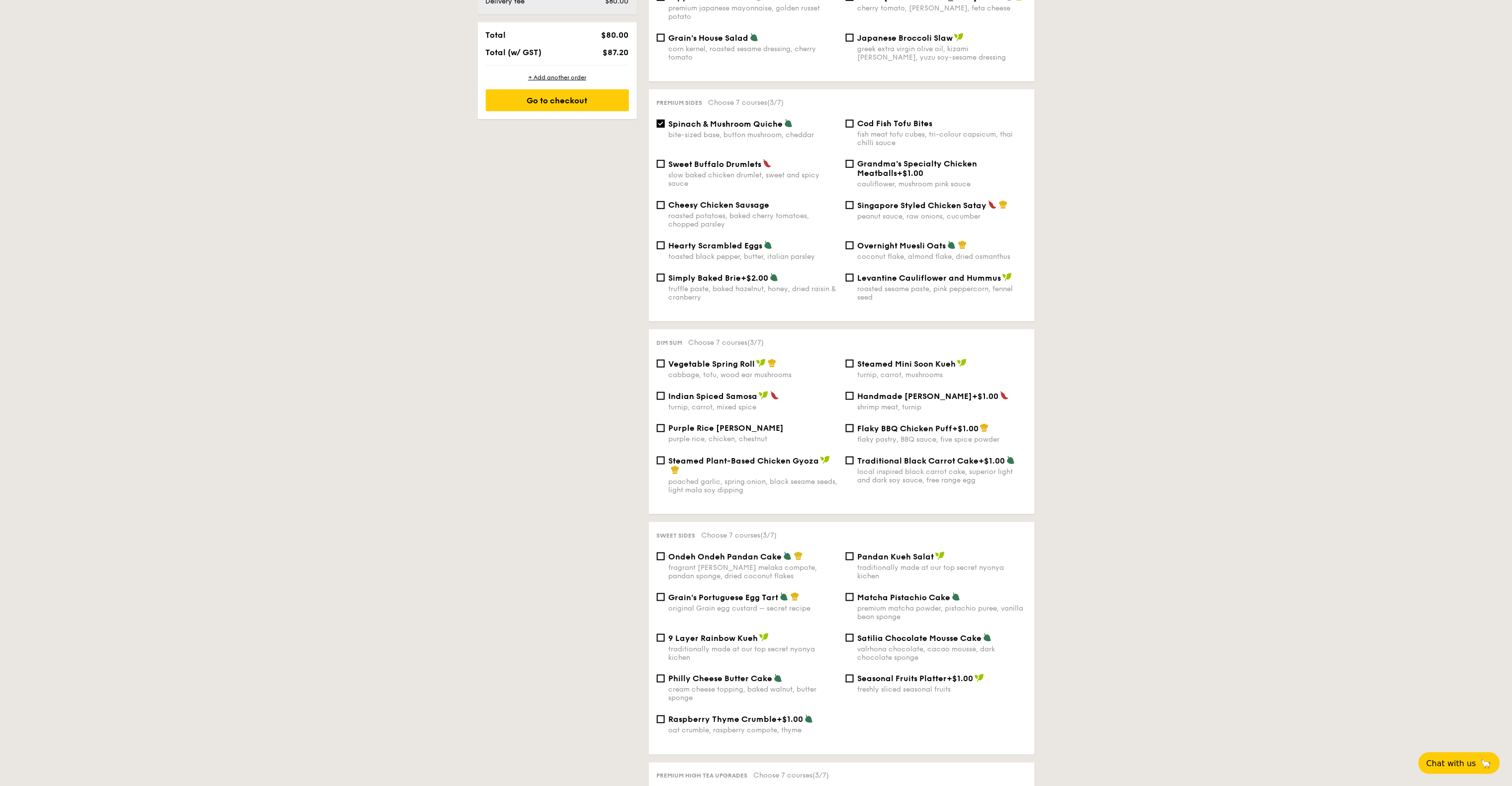
checkbox input "true"
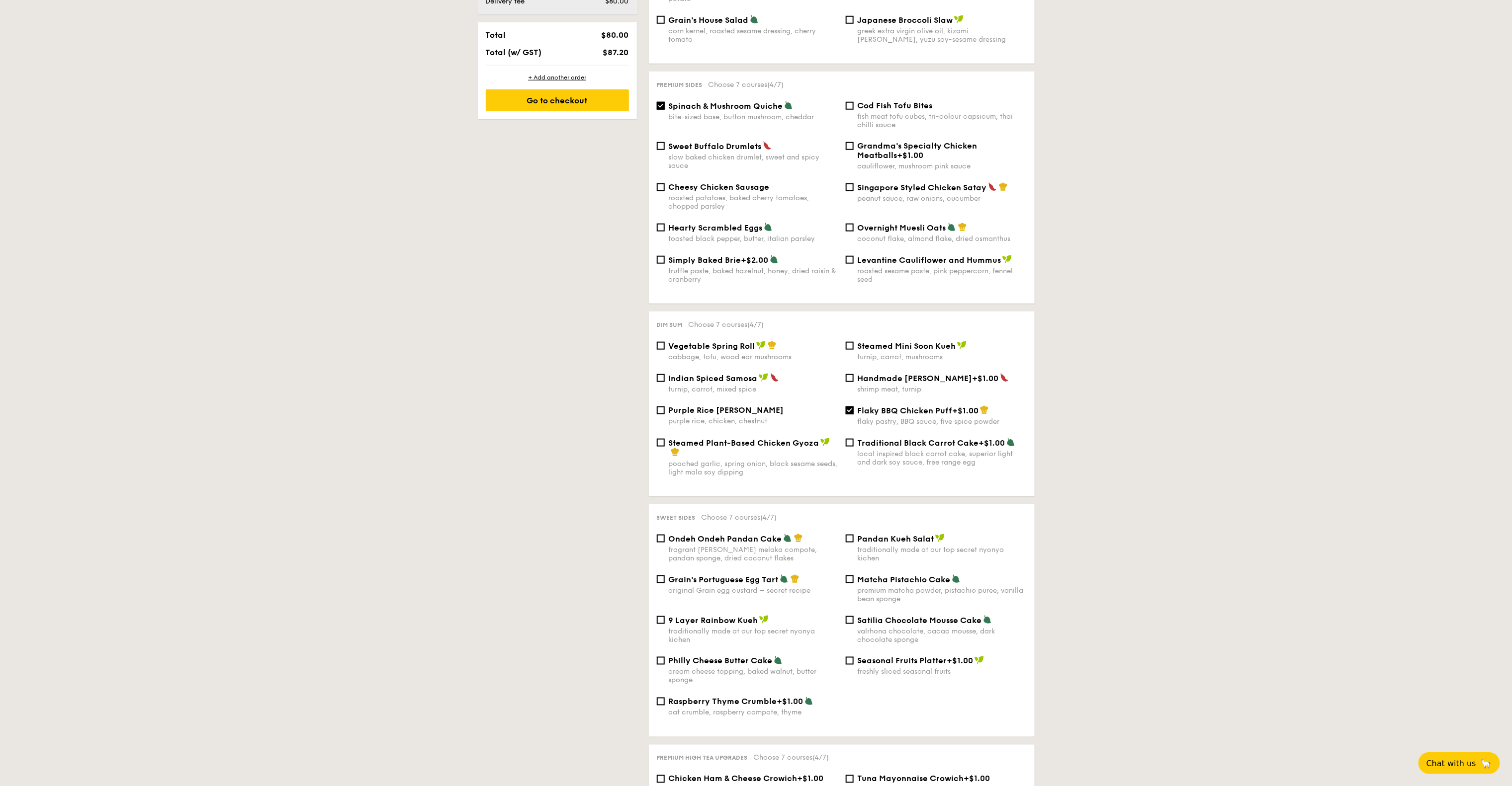
scroll to position [813, 0]
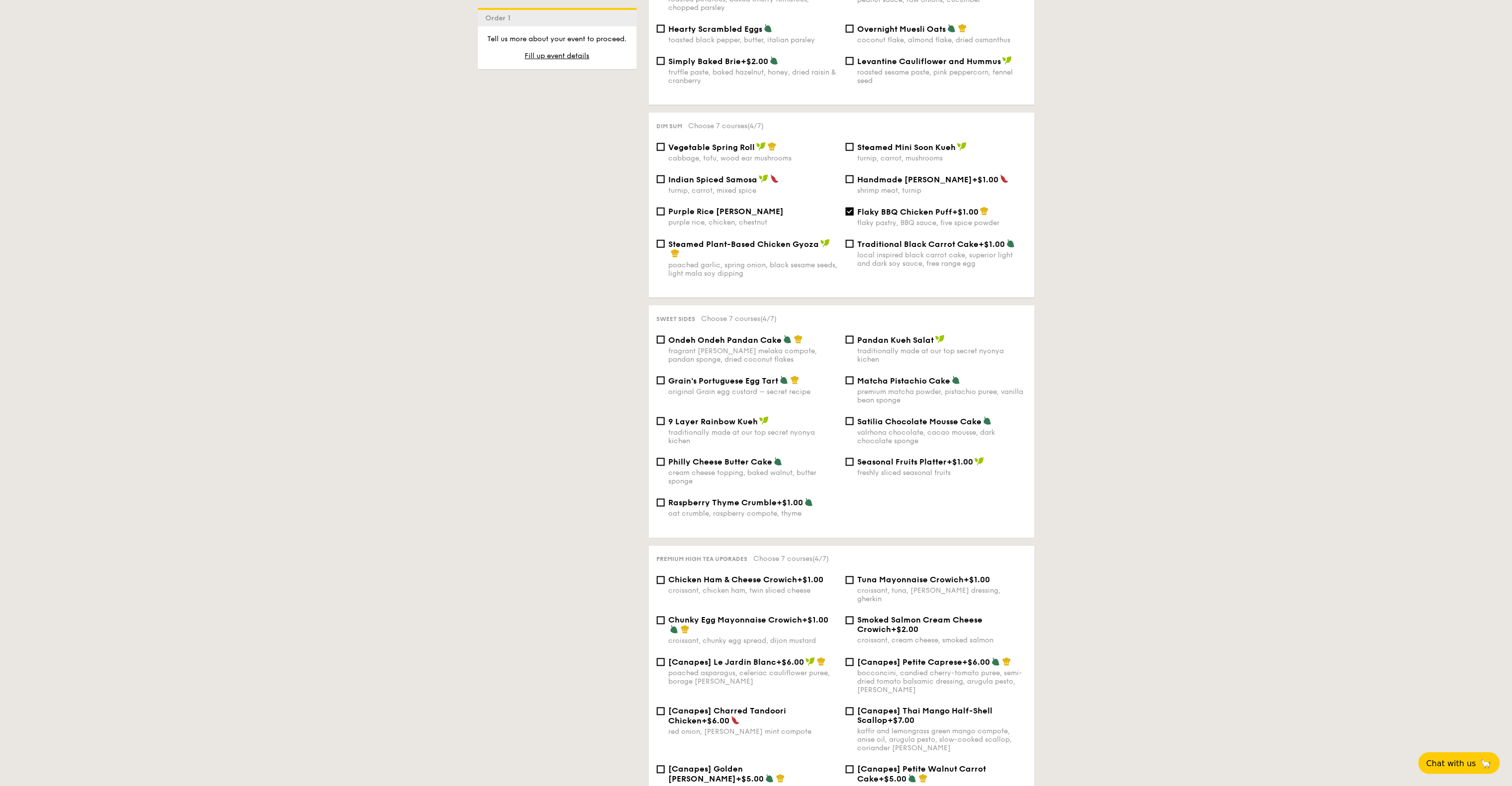
click at [767, 344] on div "Ondeh Ondeh Pandan Cake fragrant gula melaka compote, pandan sponge, dried coco…" at bounding box center [753, 349] width 169 height 29
click at [665, 344] on input "Ondeh Ondeh Pandan Cake fragrant gula melaka compote, pandan sponge, dried coco…" at bounding box center [661, 339] width 8 height 8
checkbox input "true"
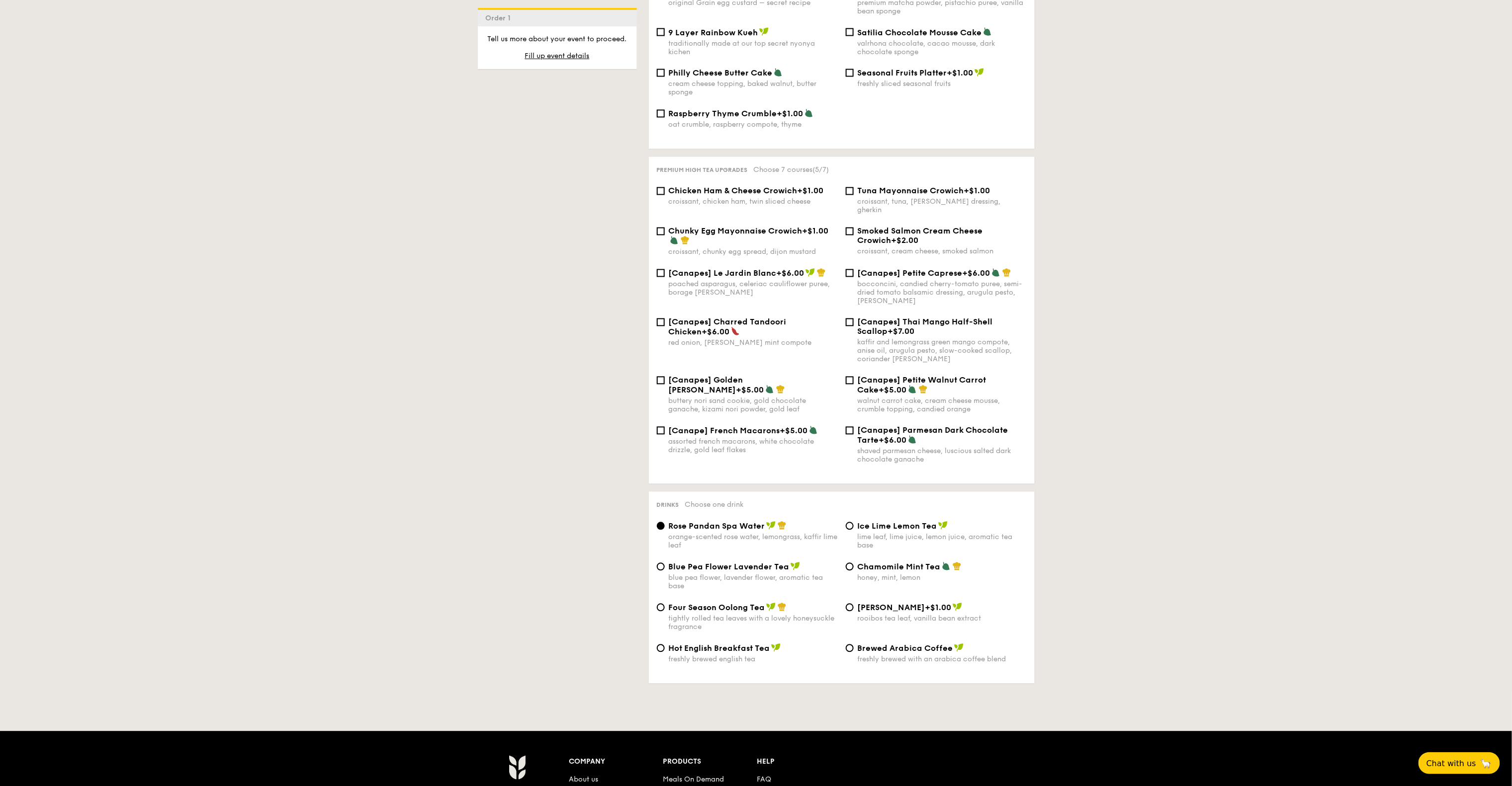
scroll to position [1309, 0]
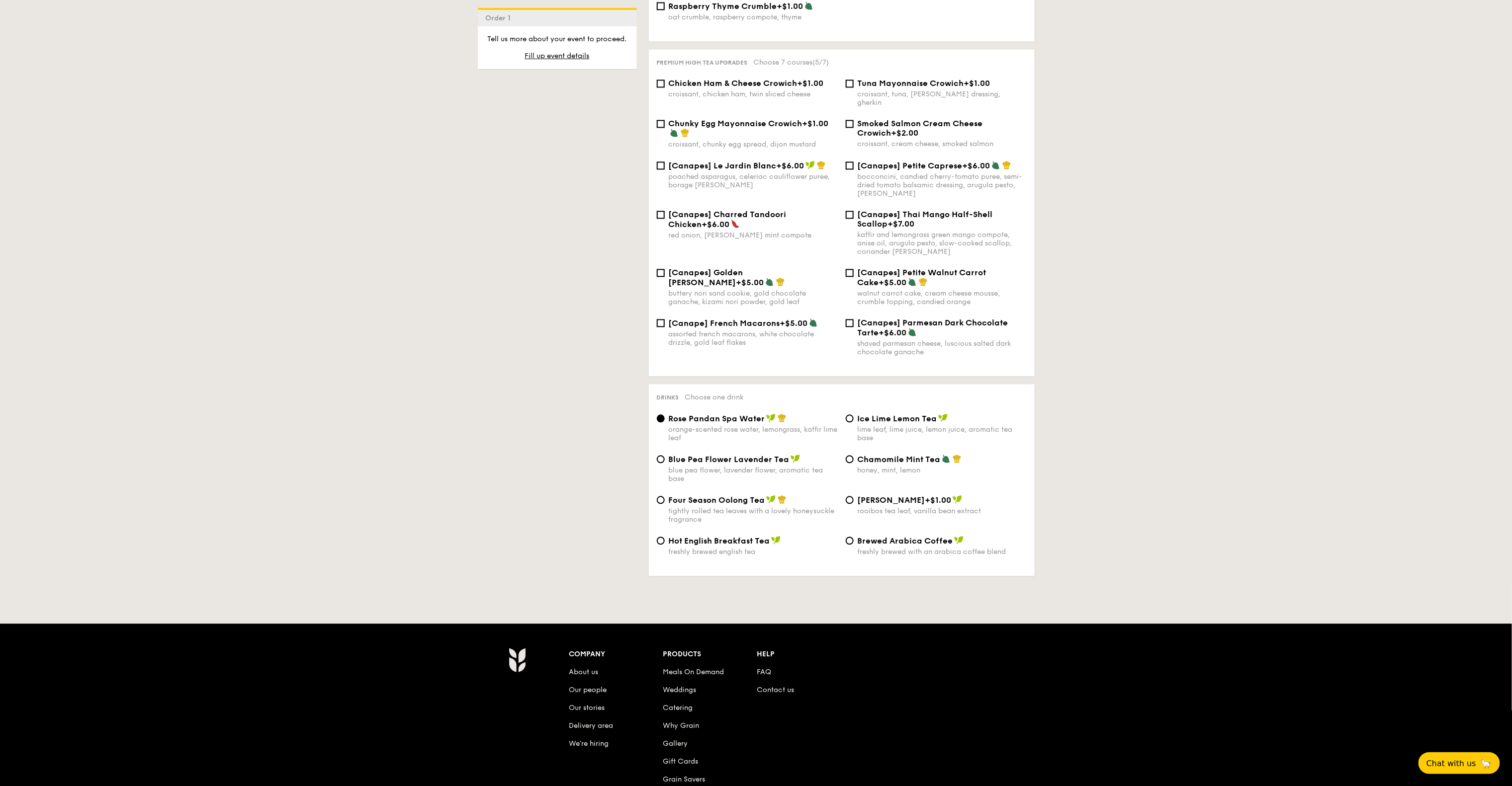
click at [869, 415] on span "Ice Lime Lemon Tea" at bounding box center [897, 418] width 79 height 9
click at [853, 415] on input "Ice Lime Lemon Tea lime leaf, lime juice, lemon juice, aromatic tea base" at bounding box center [850, 418] width 8 height 8
radio input "true"
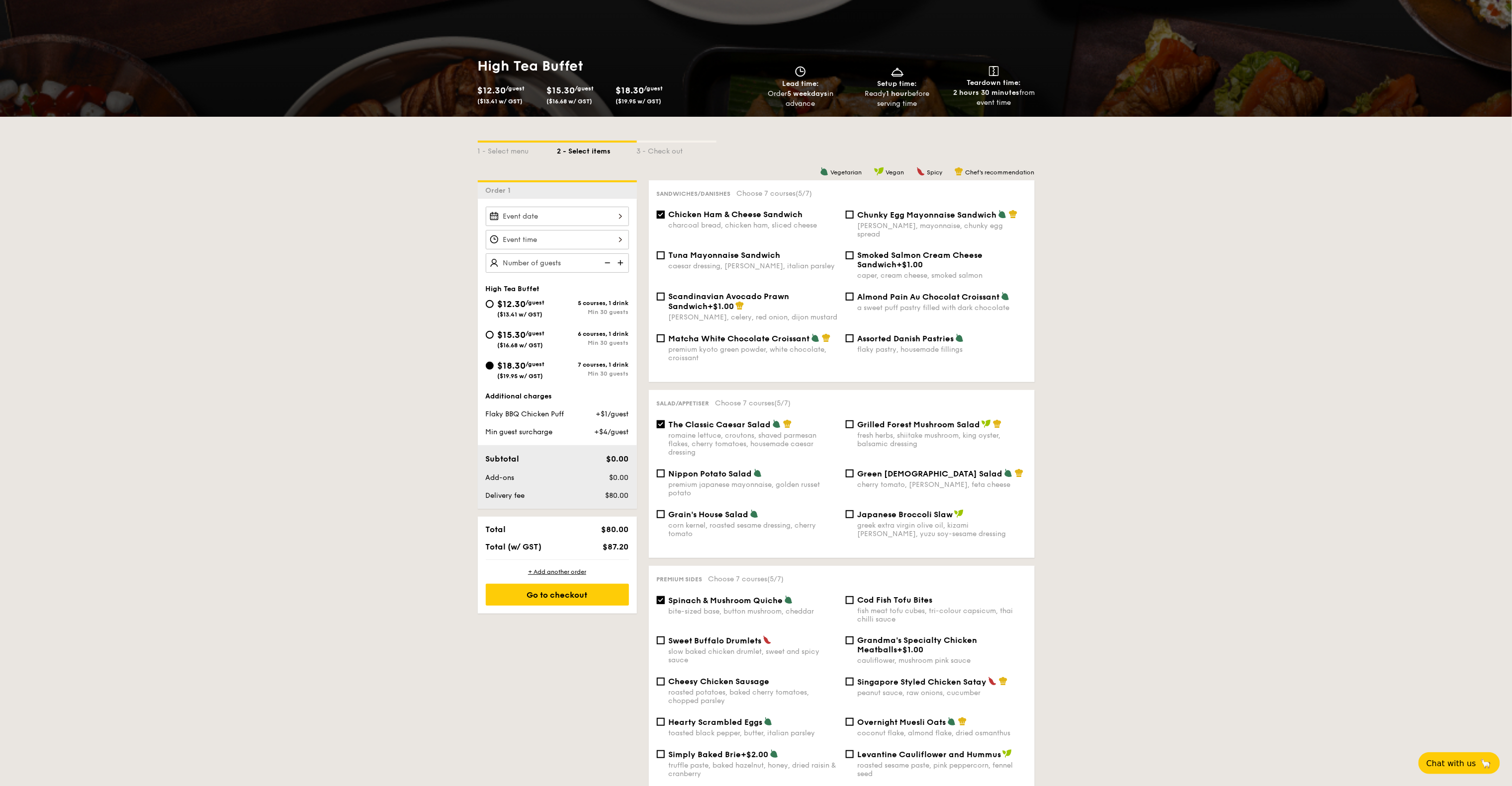
scroll to position [117, 0]
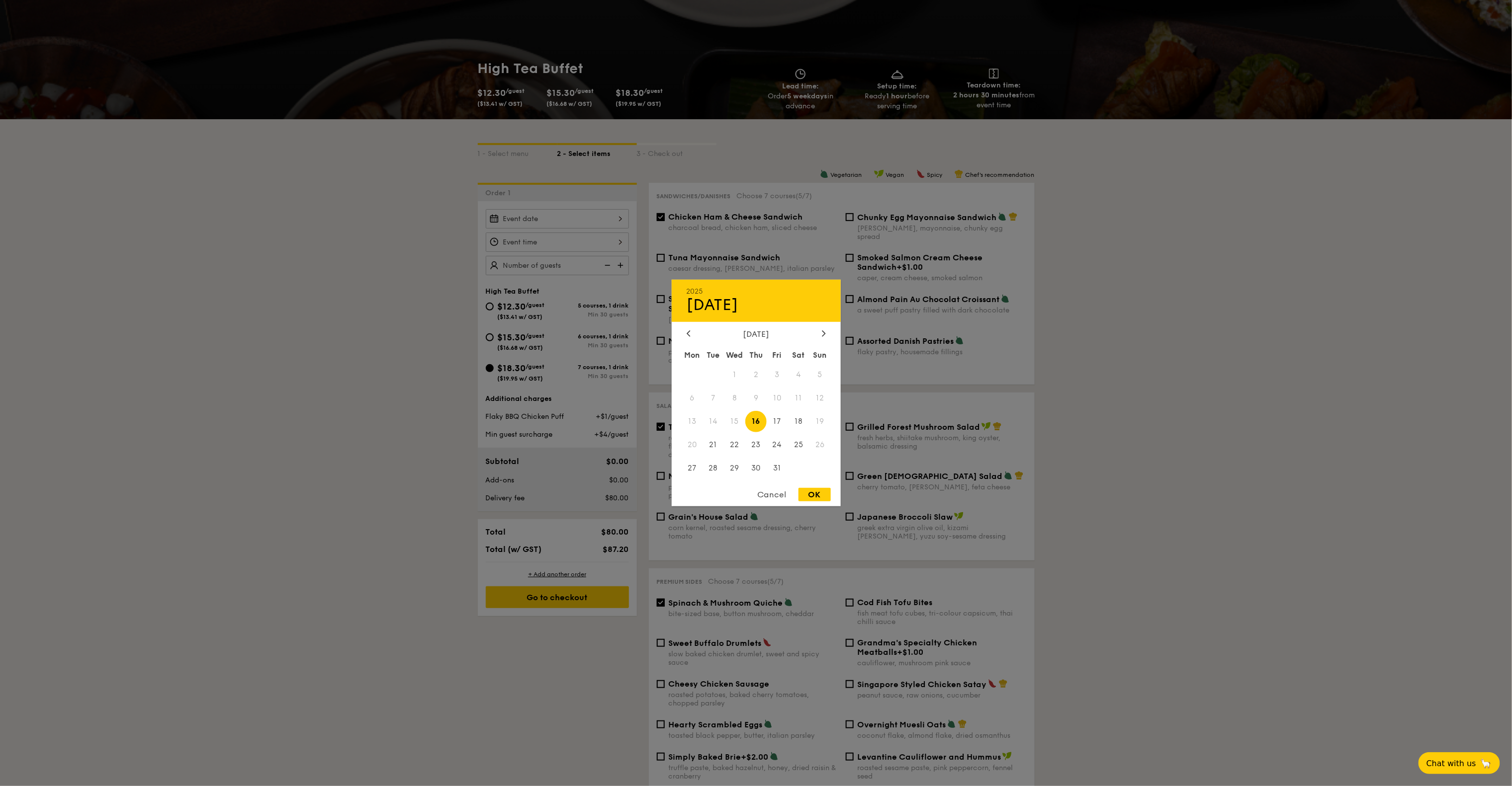
click at [592, 212] on div "2025 Oct 16 October 2025 Mon Tue Wed Thu Fri Sat Sun 1 2 3 4 5 6 7 8 9 10 11 12…" at bounding box center [557, 218] width 143 height 19
click at [828, 329] on div "October 2025" at bounding box center [756, 334] width 169 height 9
click at [825, 330] on div at bounding box center [824, 334] width 9 height 9
click at [813, 425] on span "21" at bounding box center [820, 422] width 21 height 21
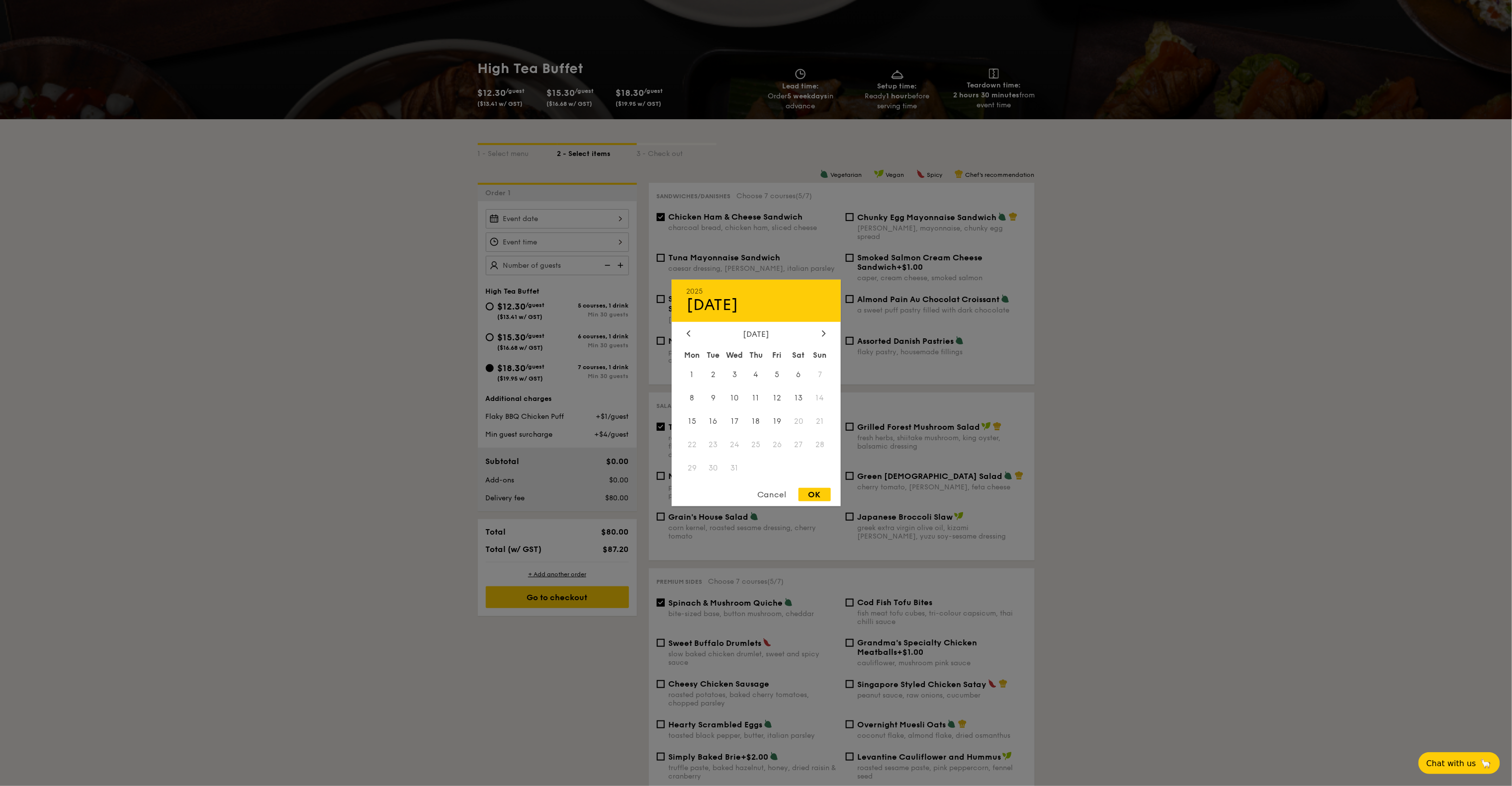
click at [825, 425] on span "21" at bounding box center [820, 422] width 21 height 21
click at [817, 492] on div "OK" at bounding box center [815, 495] width 32 height 14
type input "Oct 16, 2025"
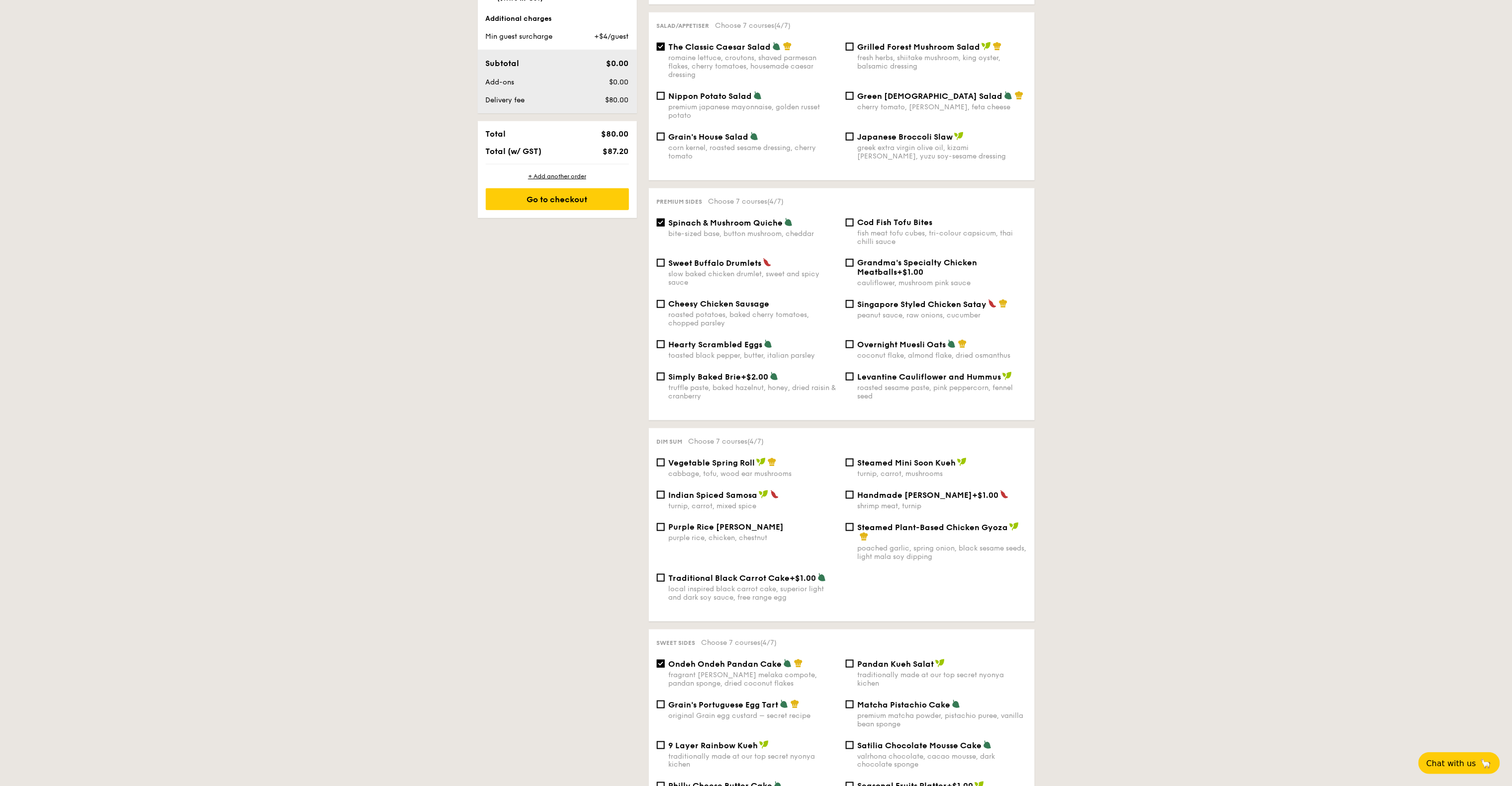
scroll to position [0, 0]
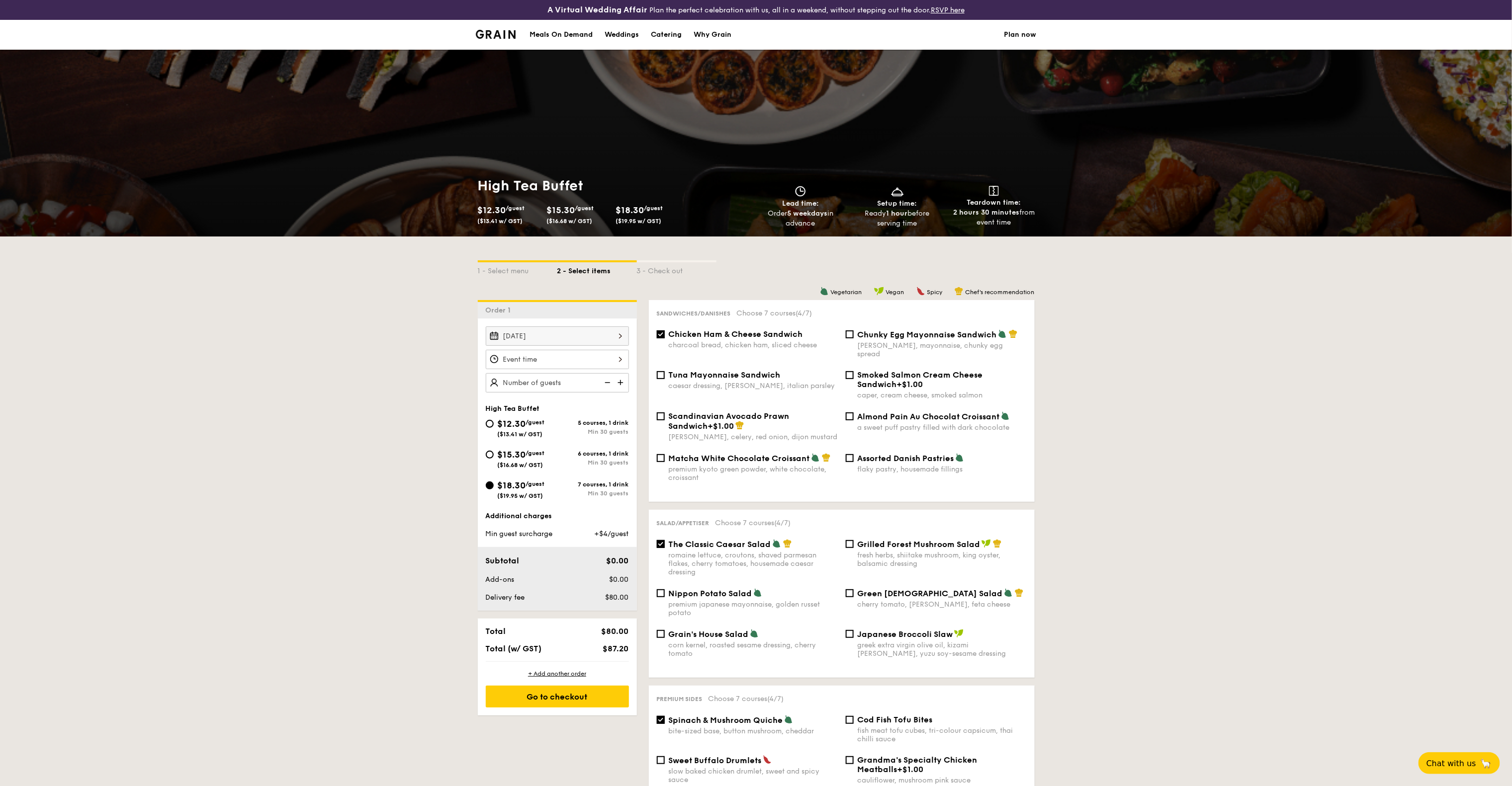
click at [819, 210] on strong "5 weekdays" at bounding box center [807, 213] width 40 height 8
click at [1155, 226] on div "High Tea Buffet $12.30 /guest ($13.41 w/ GST) $15.30 /guest ($16.68 w/ GST) $18…" at bounding box center [756, 202] width 1512 height 68
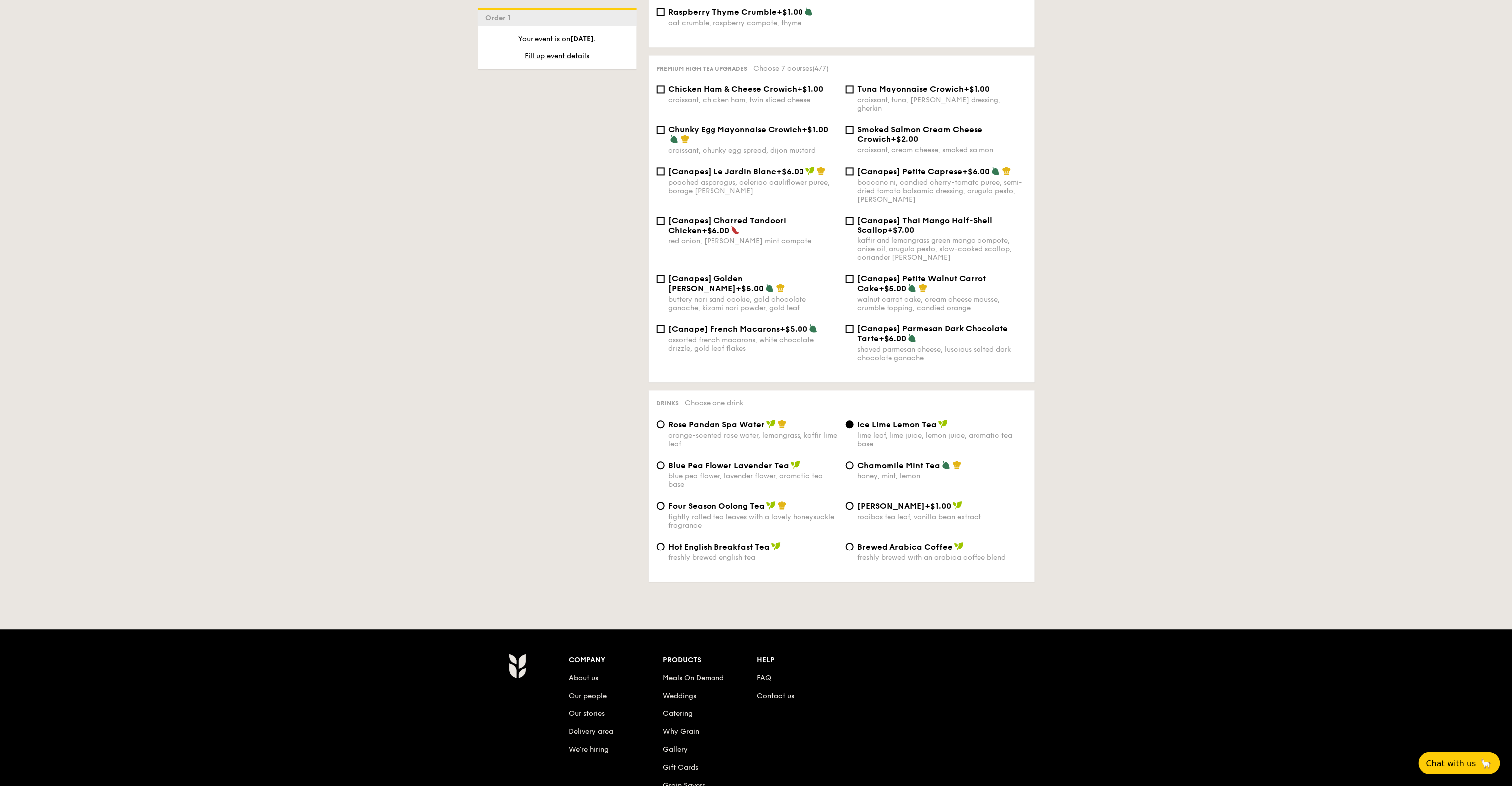
scroll to position [1292, 0]
